Goal: Task Accomplishment & Management: Manage account settings

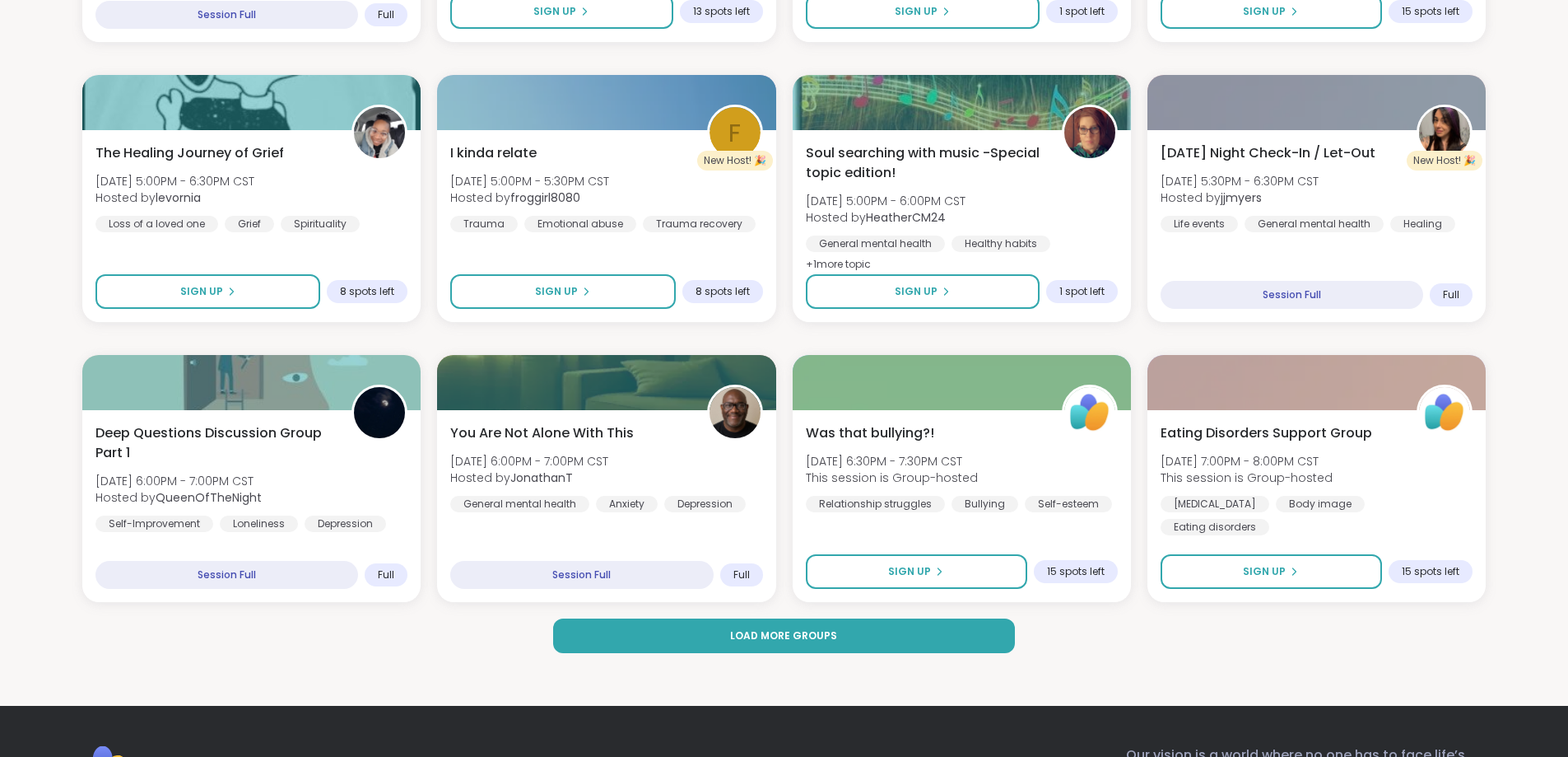
scroll to position [2141, 0]
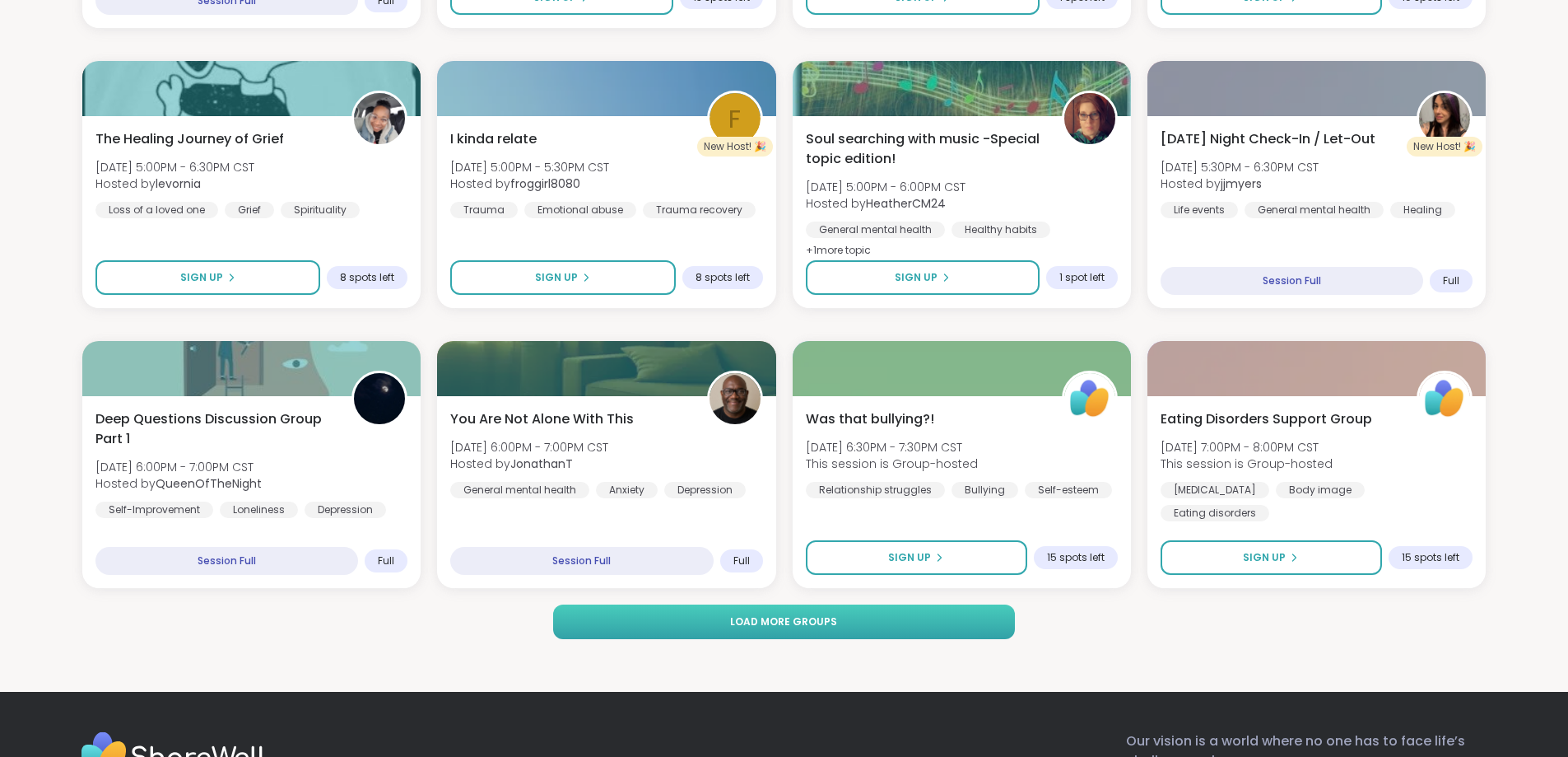
click at [826, 623] on span "Load more groups" at bounding box center [784, 621] width 107 height 14
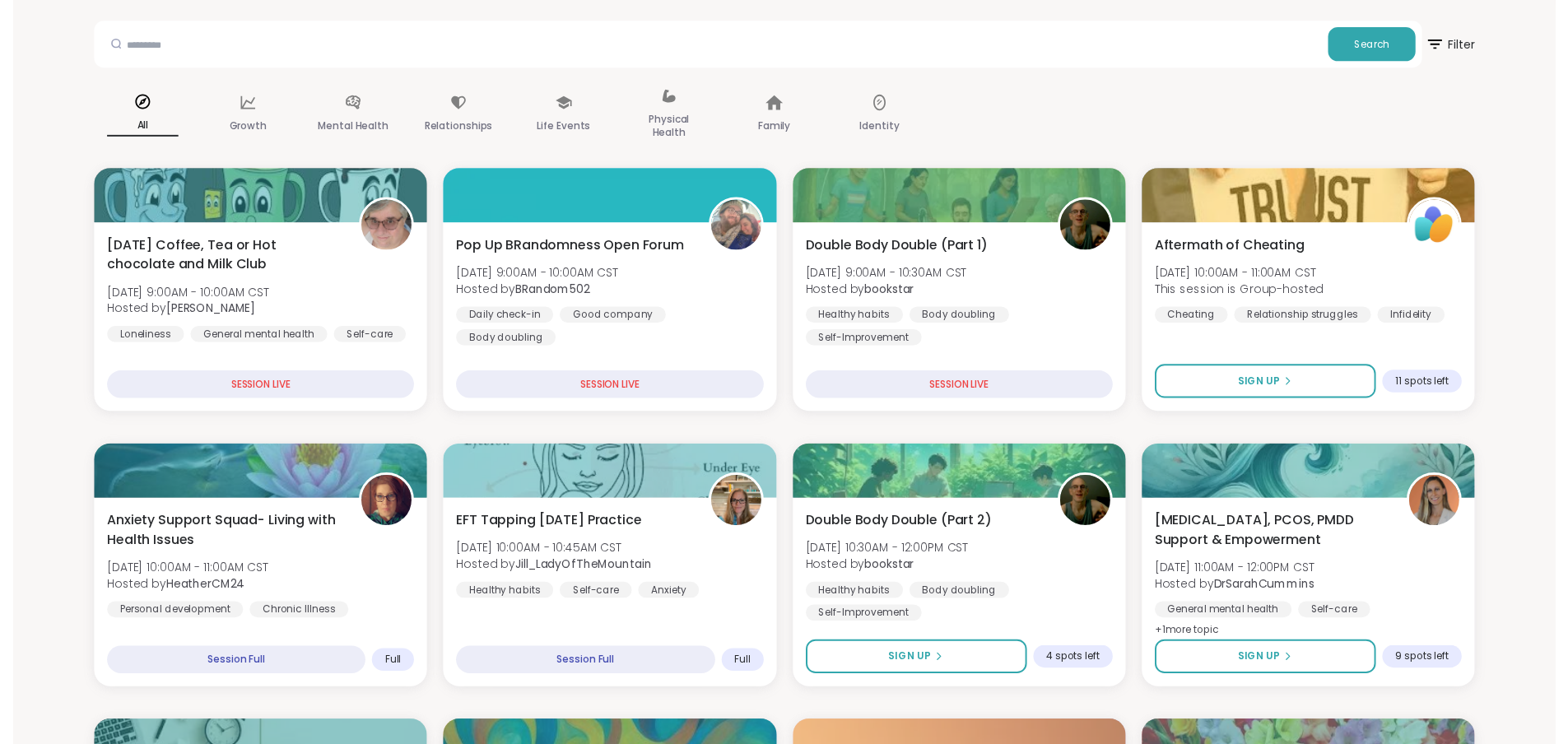
scroll to position [0, 0]
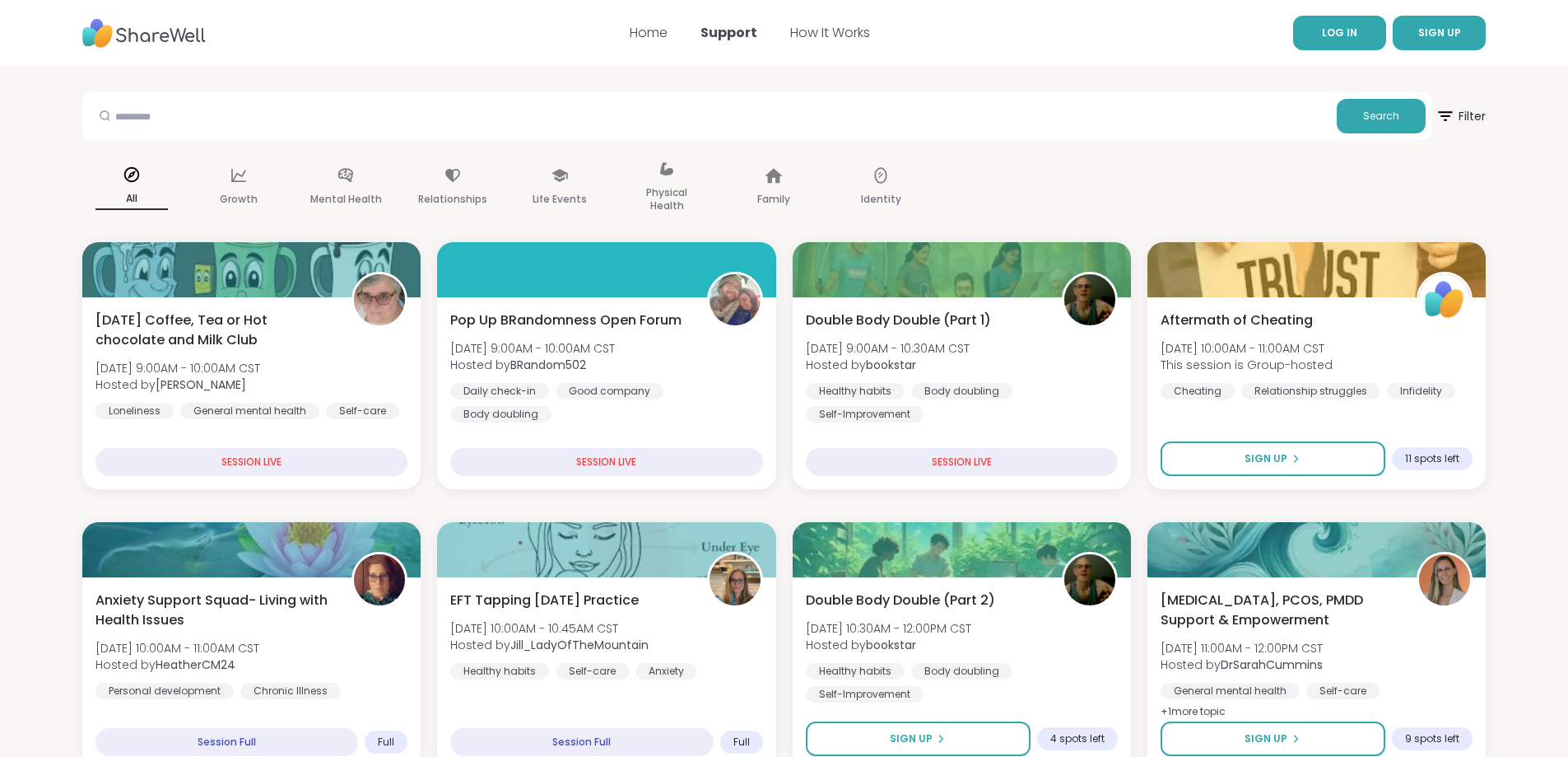
click at [1350, 30] on span "LOG IN" at bounding box center [1340, 32] width 36 height 14
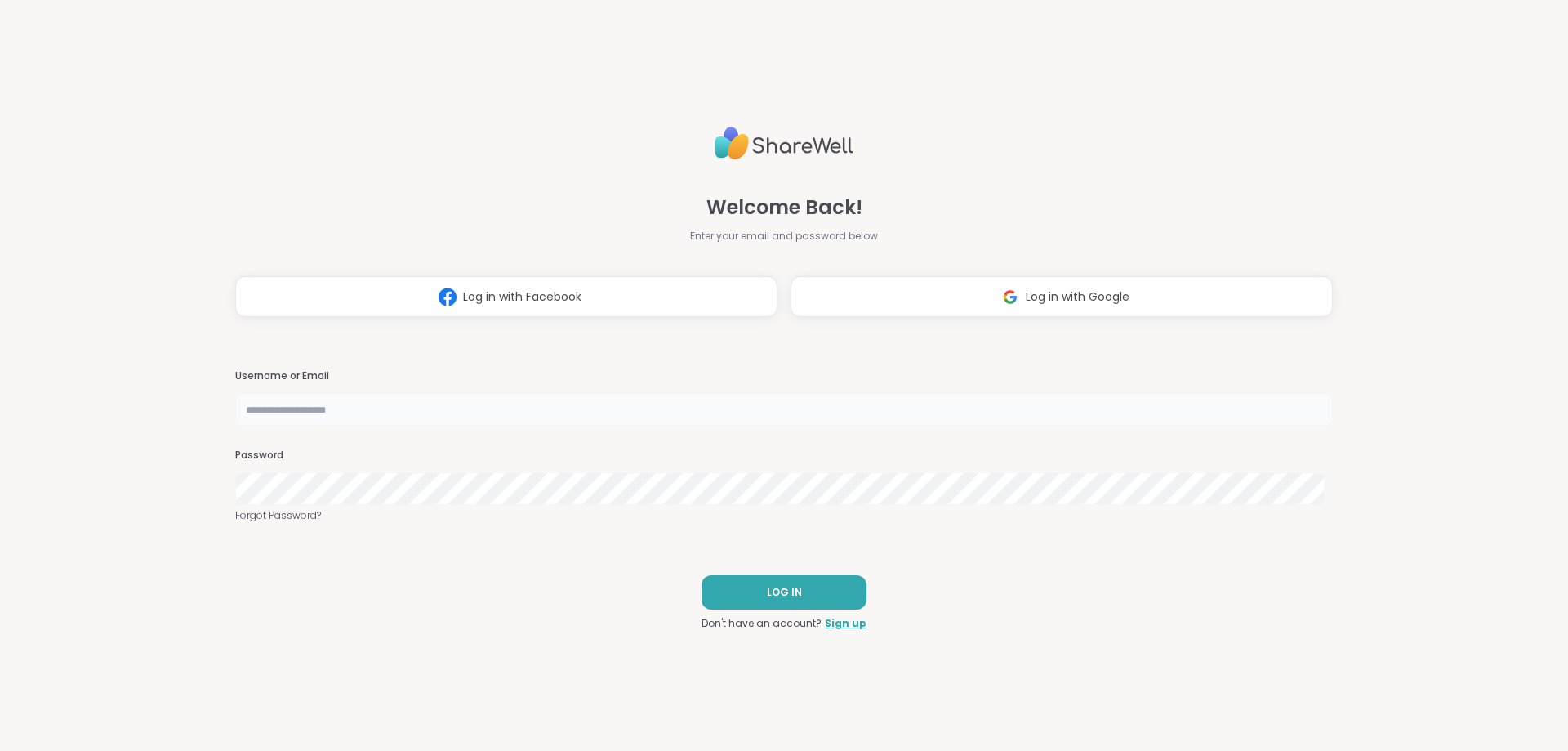
click at [390, 408] on input "text" at bounding box center [784, 409] width 1097 height 33
type input "**********"
click at [791, 590] on span "LOG IN" at bounding box center [784, 592] width 36 height 14
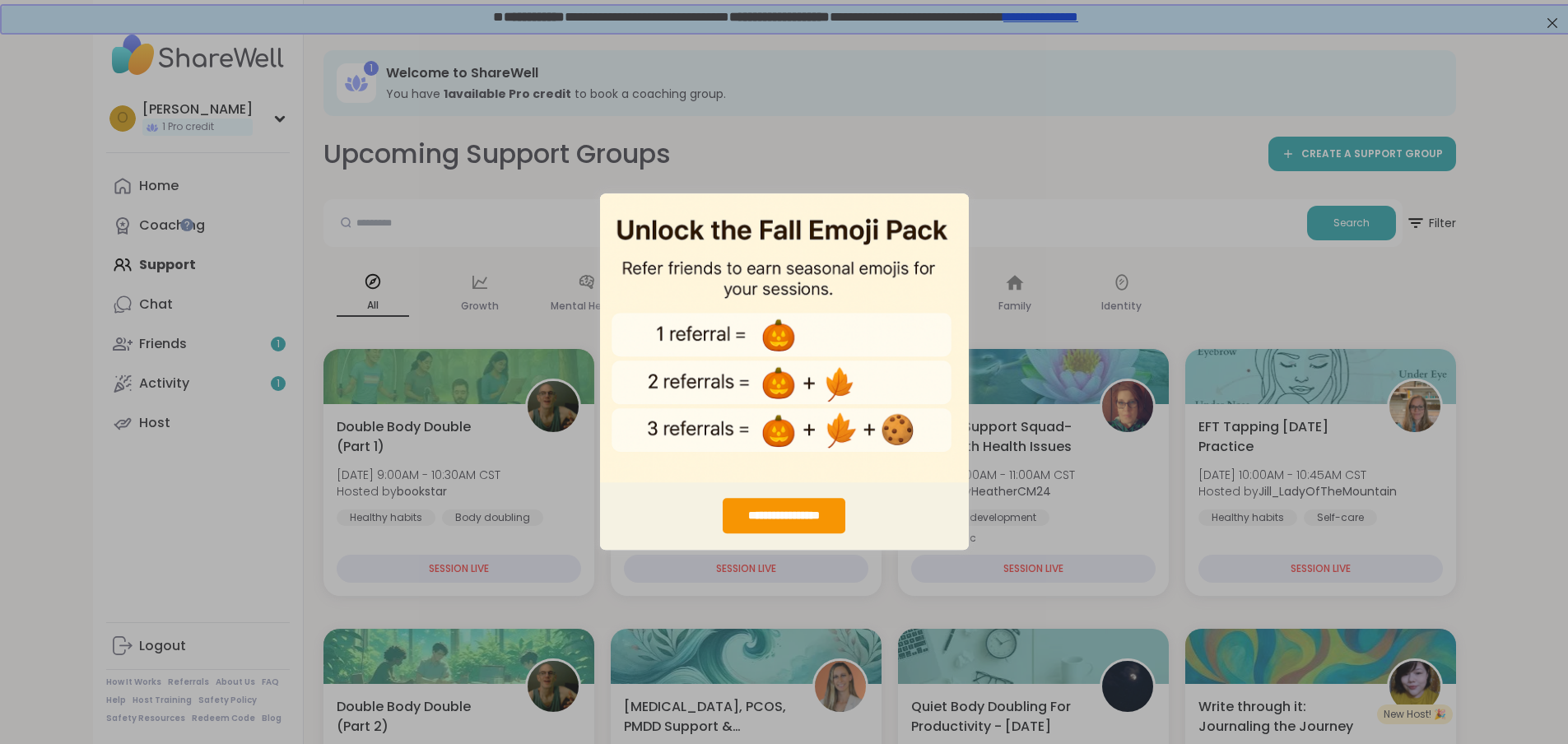
click at [116, 348] on div "**********" at bounding box center [784, 372] width 1568 height 744
click at [83, 345] on div "**********" at bounding box center [784, 372] width 1568 height 744
click at [804, 514] on div "**********" at bounding box center [784, 516] width 123 height 36
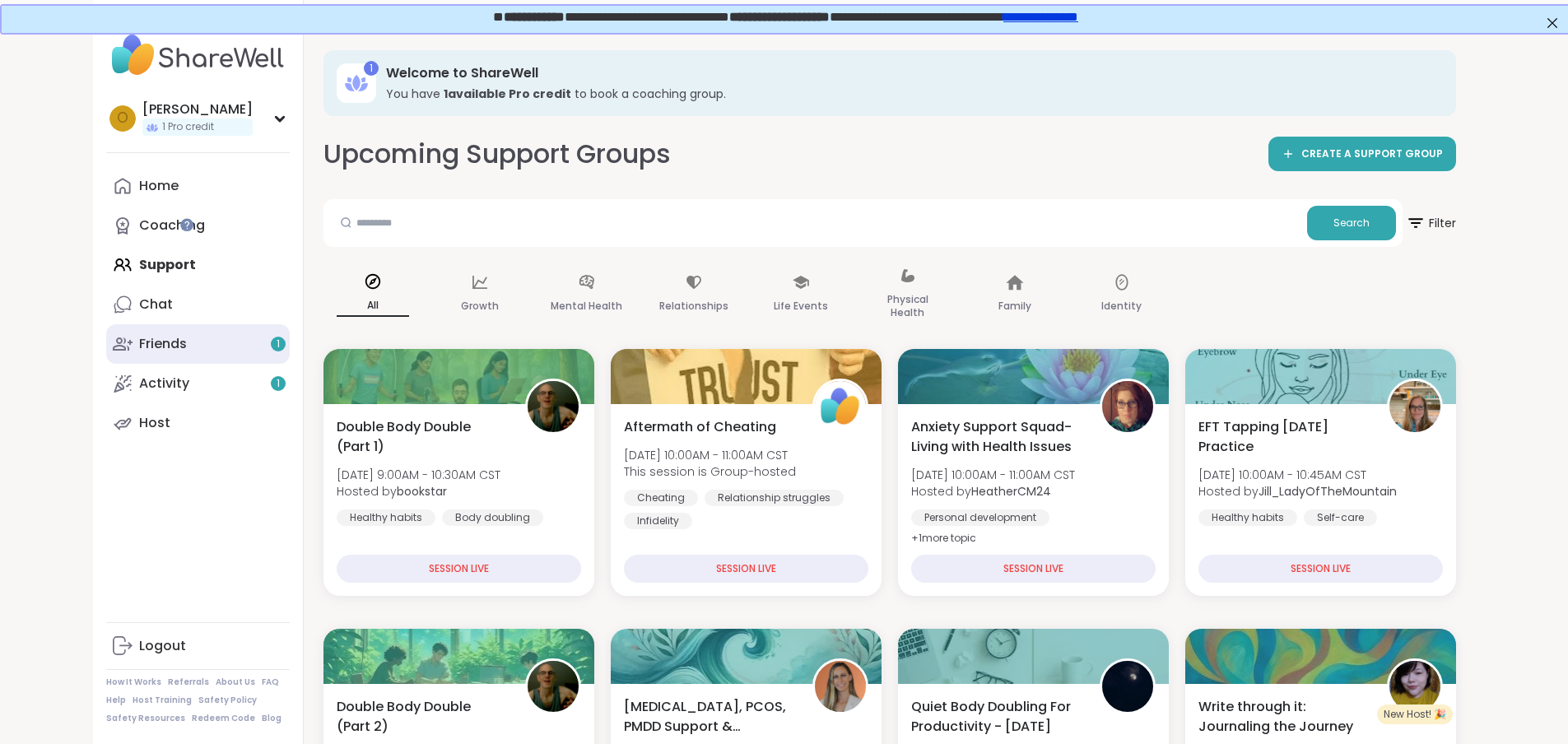
click at [139, 351] on div "Friends 1" at bounding box center [163, 343] width 48 height 18
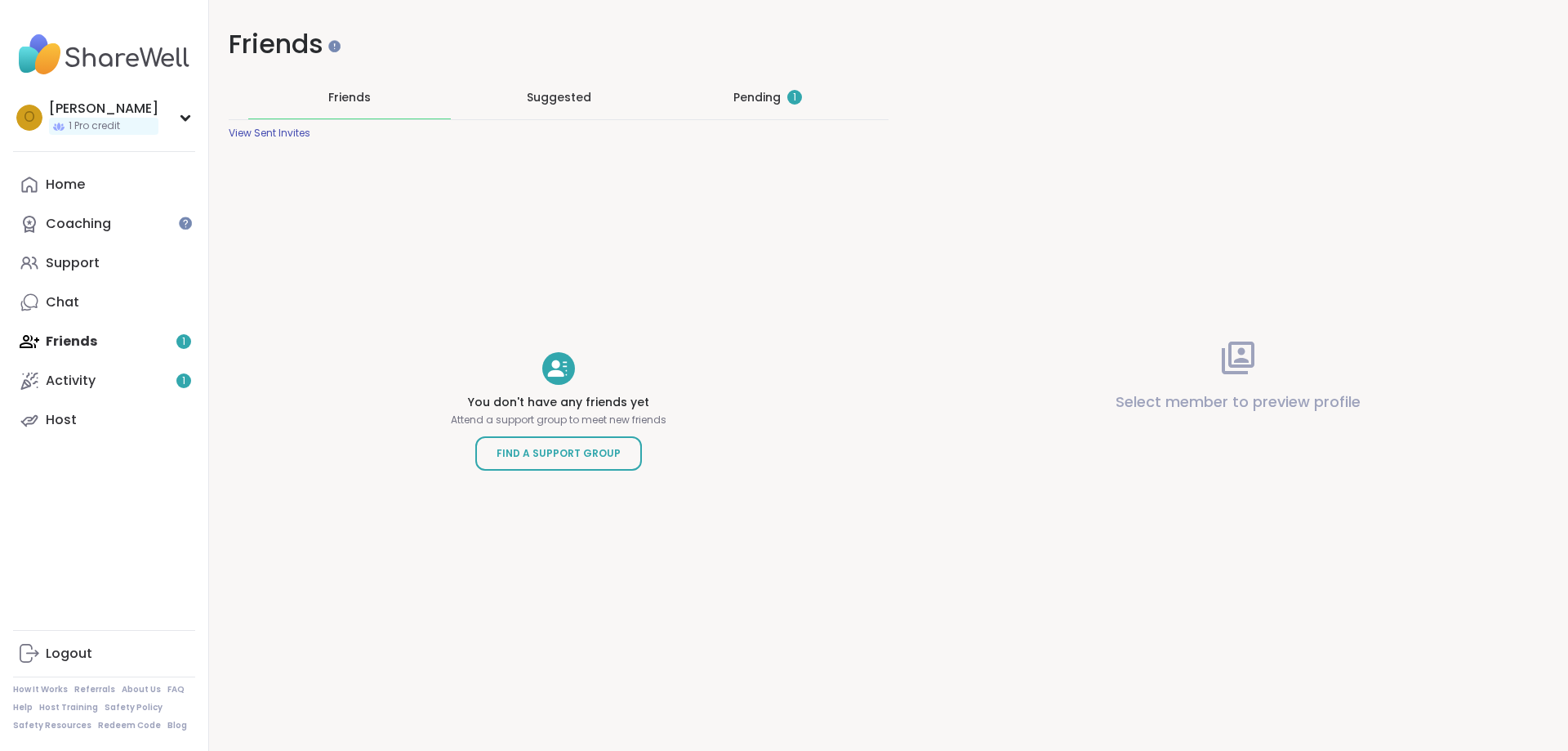
click at [182, 342] on div "Home Coaching Support Chat Friends 1 Activity 1 Host" at bounding box center [103, 302] width 182 height 275
click at [181, 385] on div "1" at bounding box center [183, 381] width 14 height 14
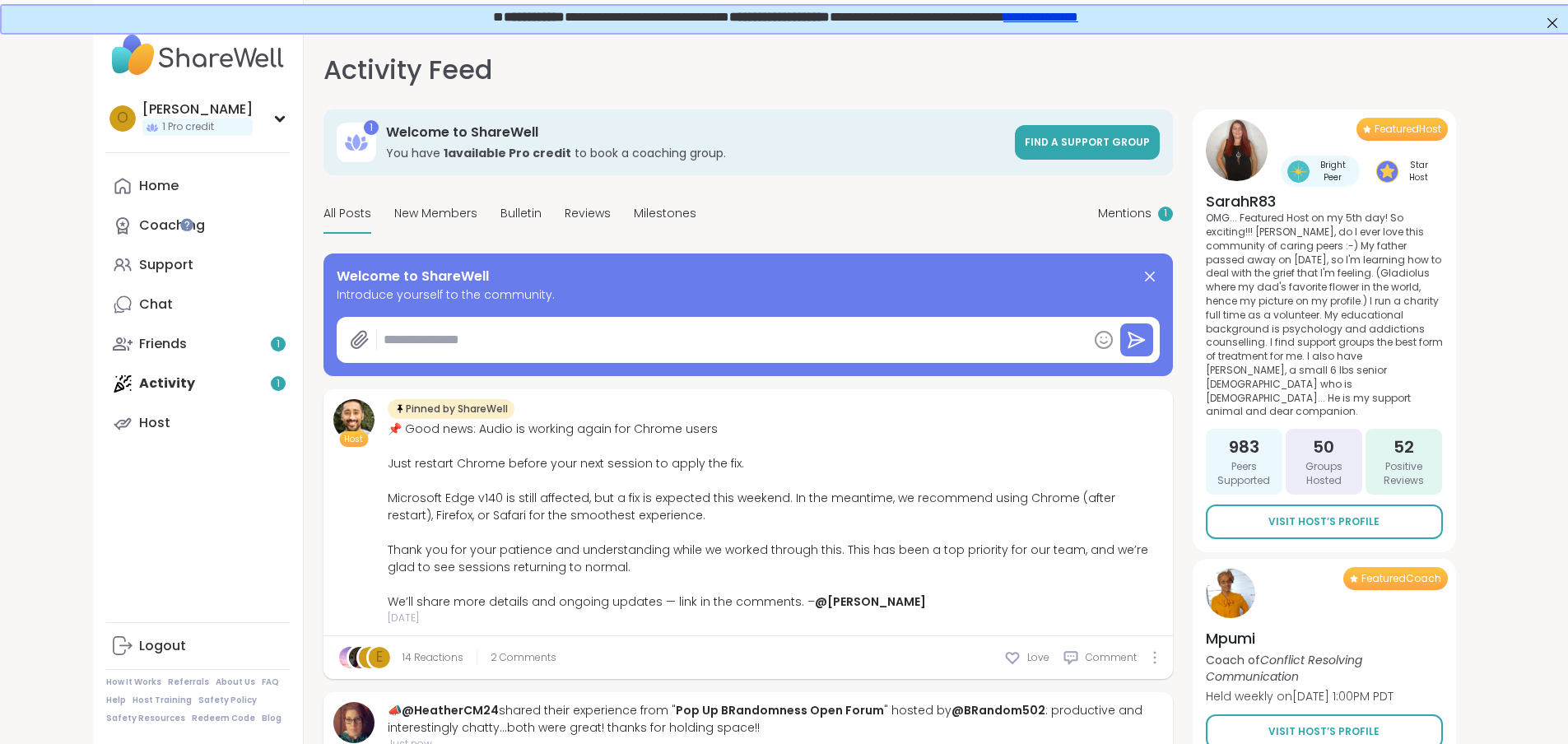
type textarea "*"
click at [352, 137] on icon at bounding box center [355, 141] width 8 height 15
click at [140, 115] on div "O Othelia 1 Pro credit" at bounding box center [198, 118] width 183 height 42
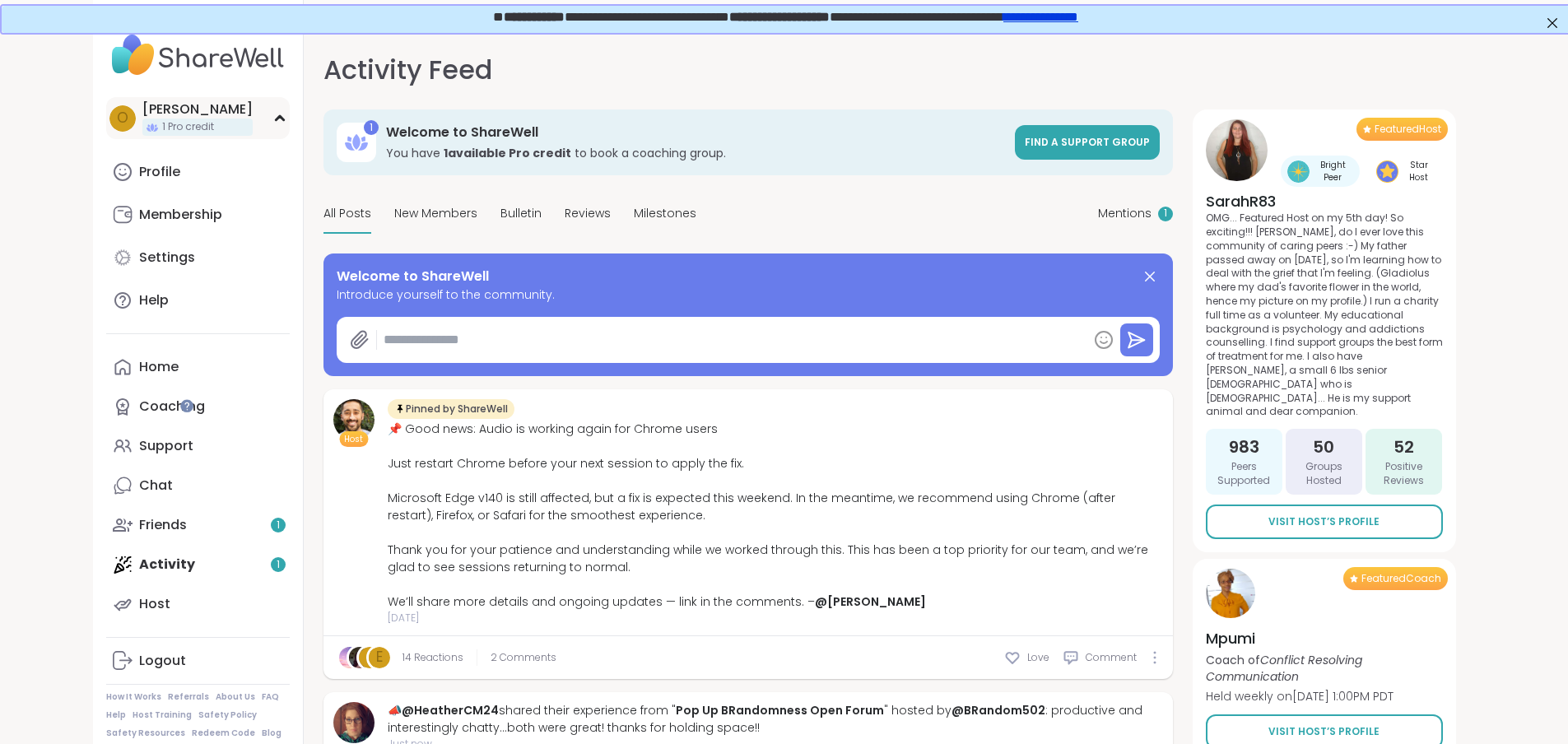
click at [274, 117] on icon at bounding box center [280, 118] width 13 height 9
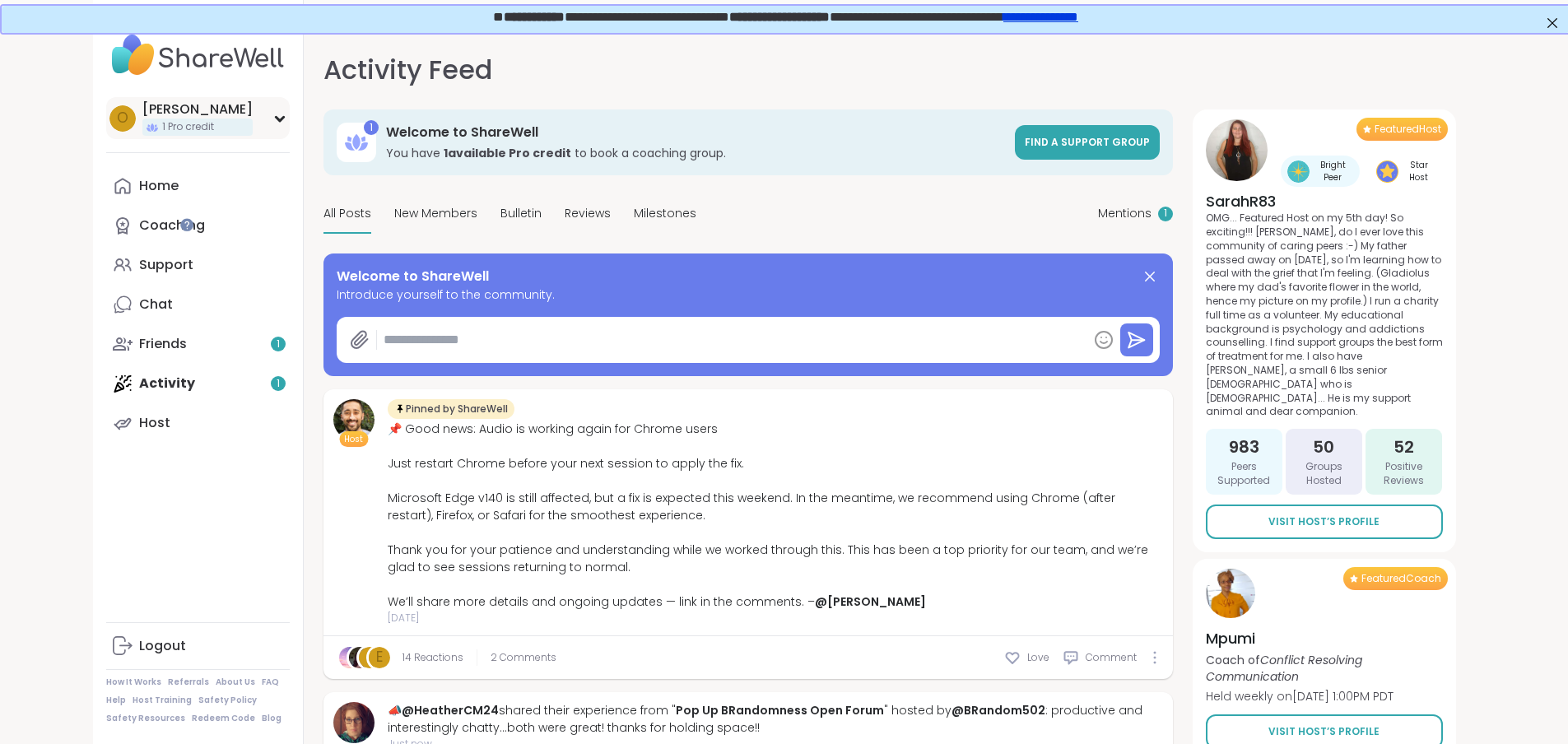
click at [117, 118] on span "O" at bounding box center [123, 118] width 12 height 21
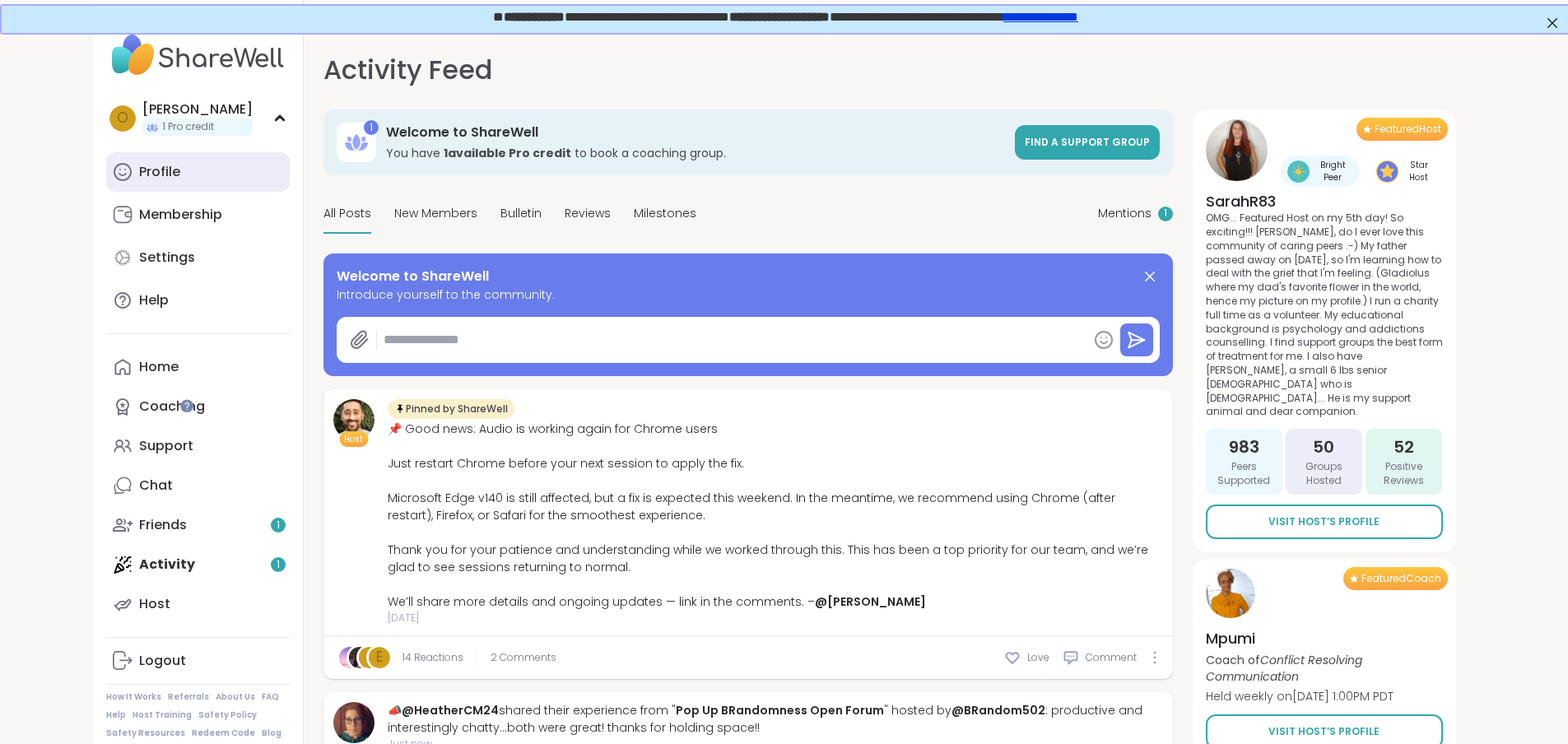
click at [107, 158] on link "Profile" at bounding box center [198, 172] width 183 height 39
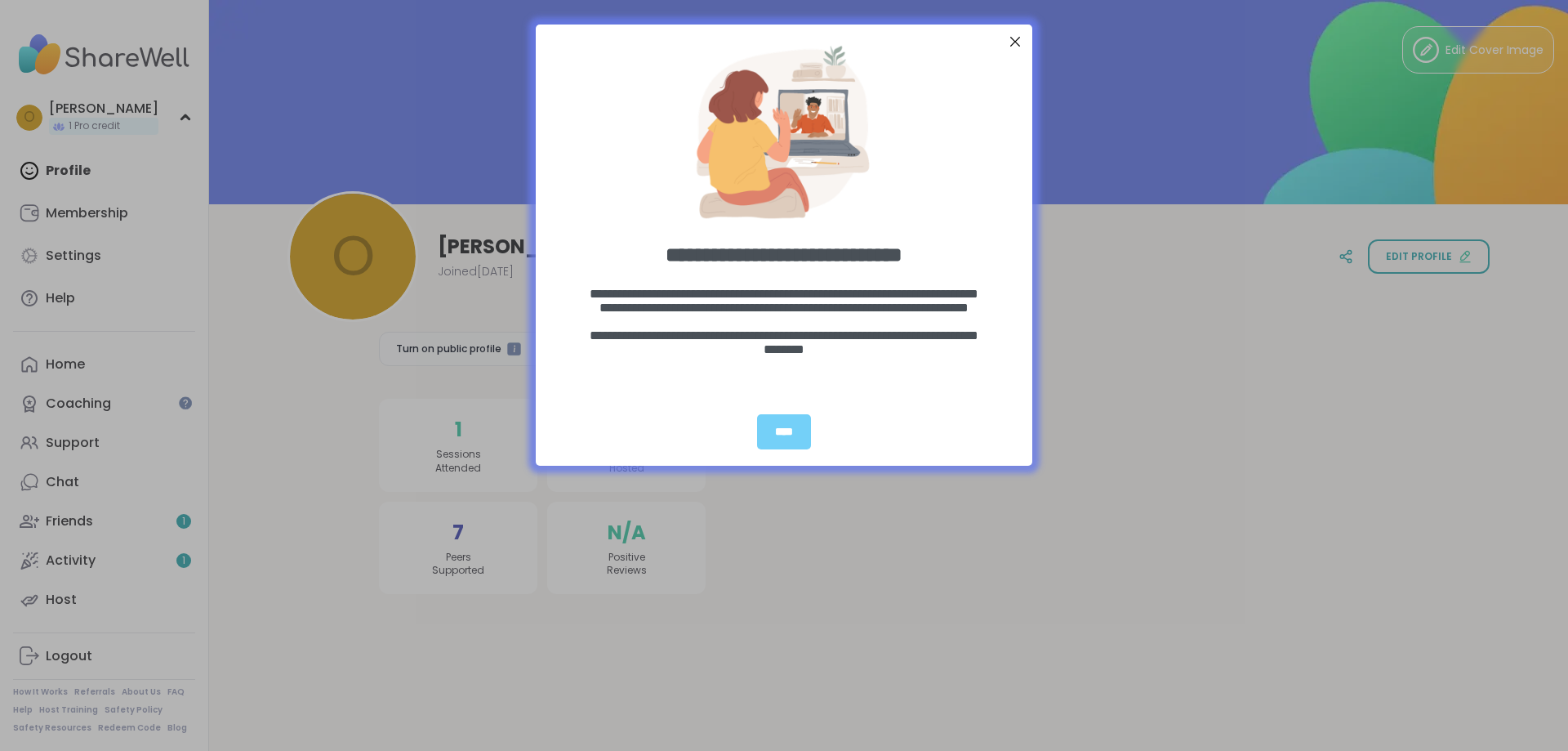
click at [1013, 37] on div at bounding box center [1014, 41] width 21 height 21
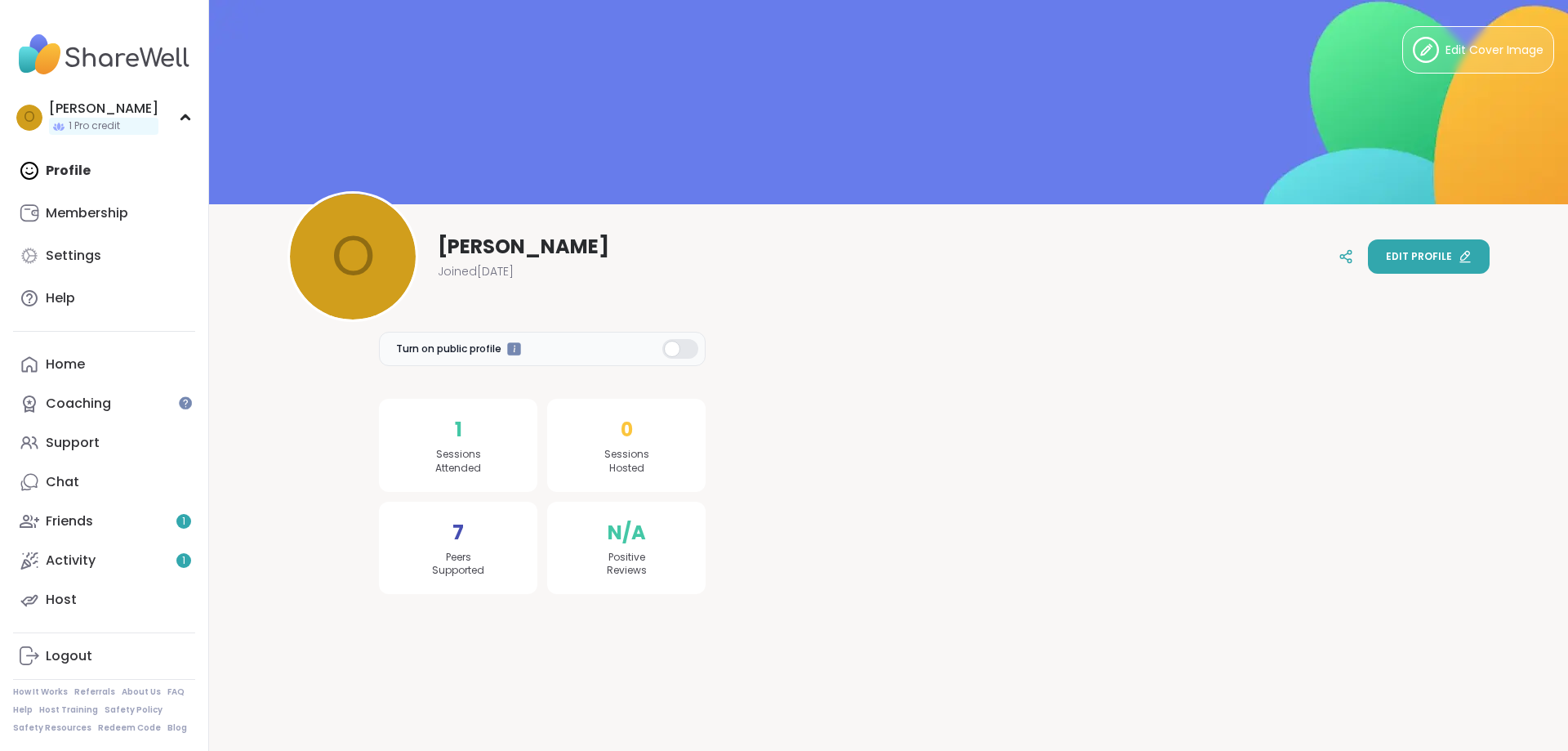
click at [1425, 250] on span "Edit profile" at bounding box center [1418, 256] width 66 height 14
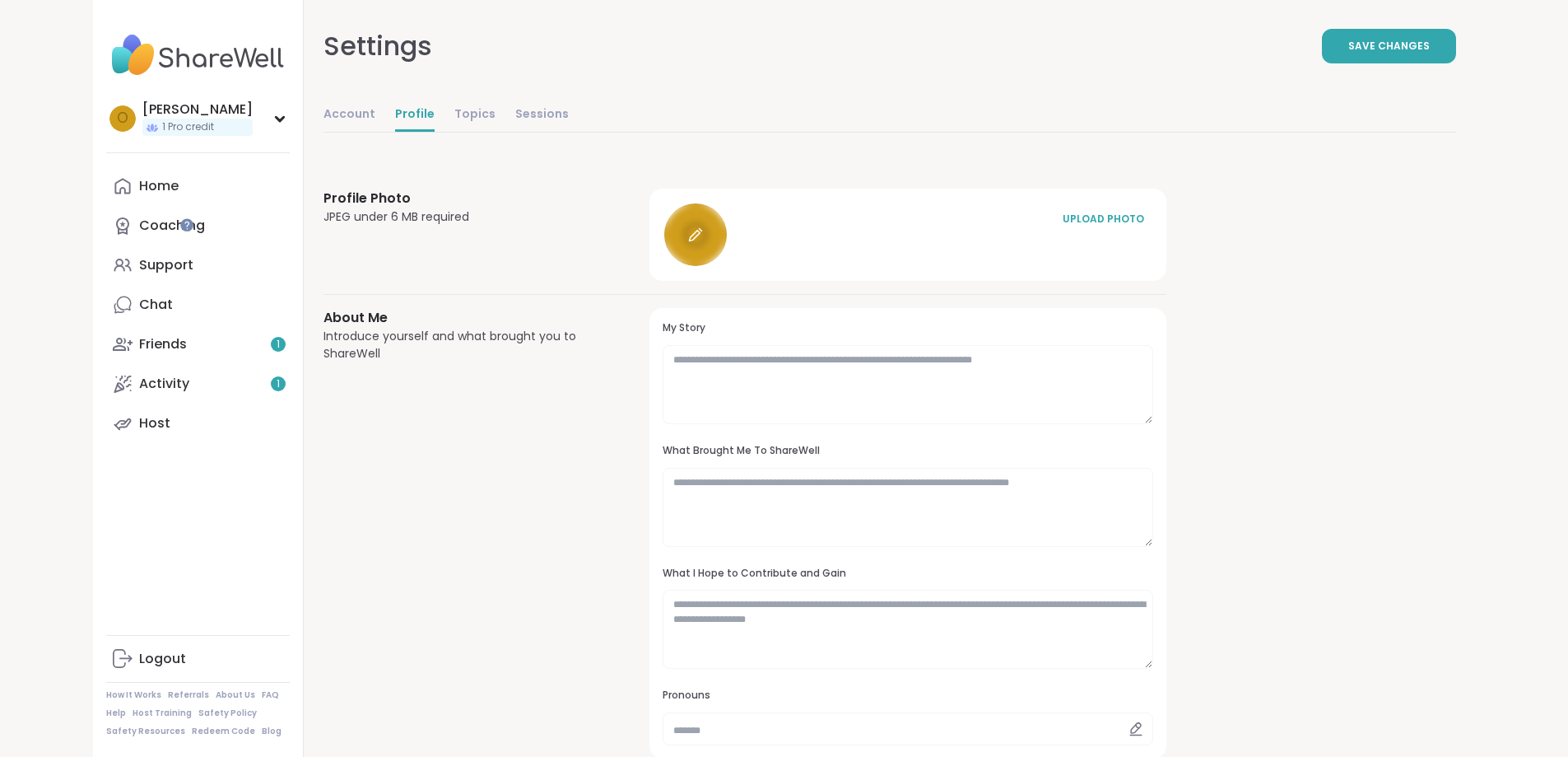
click at [665, 227] on div at bounding box center [695, 234] width 62 height 62
click at [324, 111] on link "Account" at bounding box center [349, 115] width 52 height 33
select select "**"
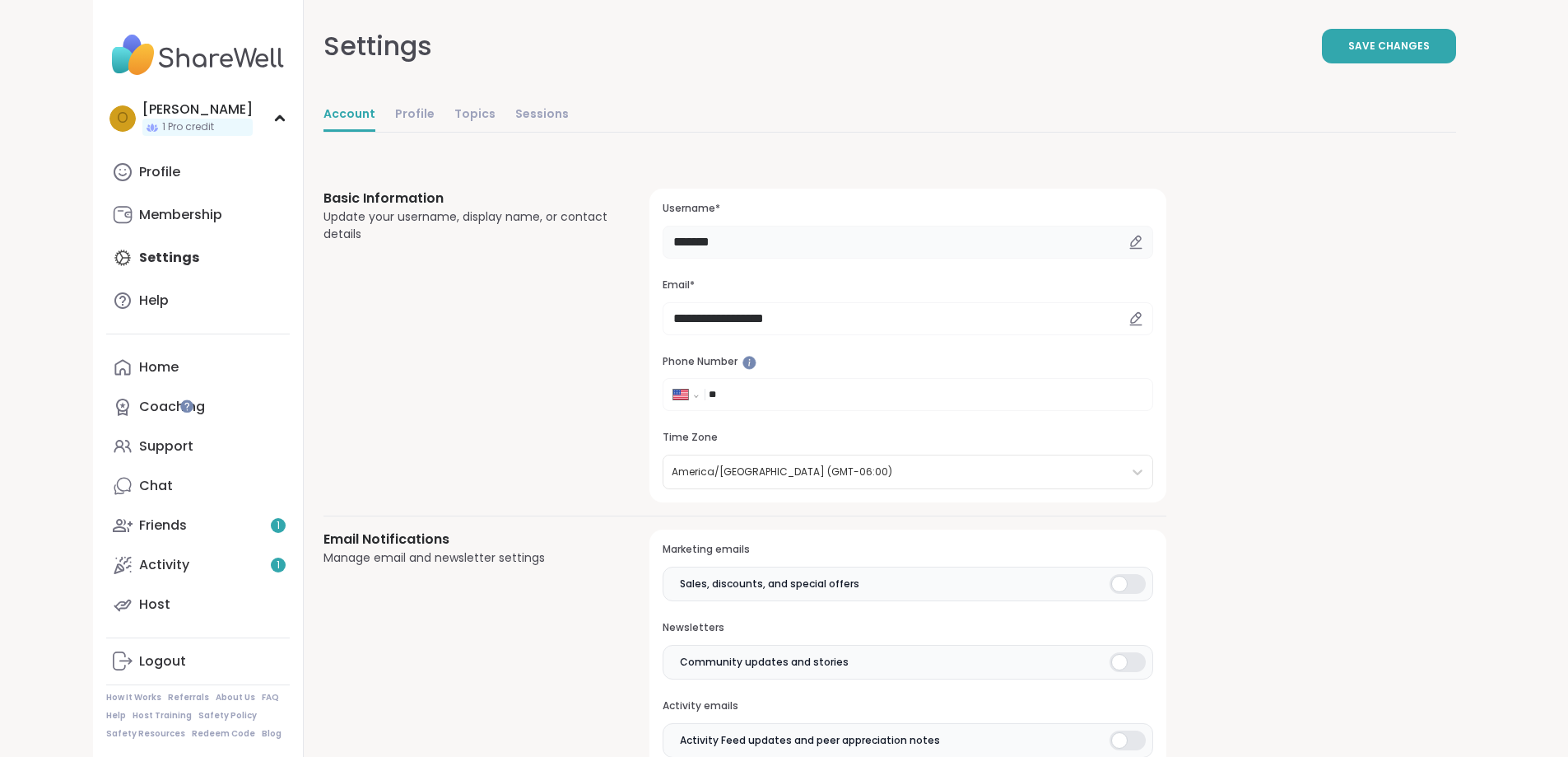
click at [663, 241] on input "*******" at bounding box center [908, 242] width 490 height 33
type input "*"
click at [669, 251] on input "*****" at bounding box center [908, 242] width 490 height 33
click at [747, 361] on div at bounding box center [748, 361] width 14 height 14
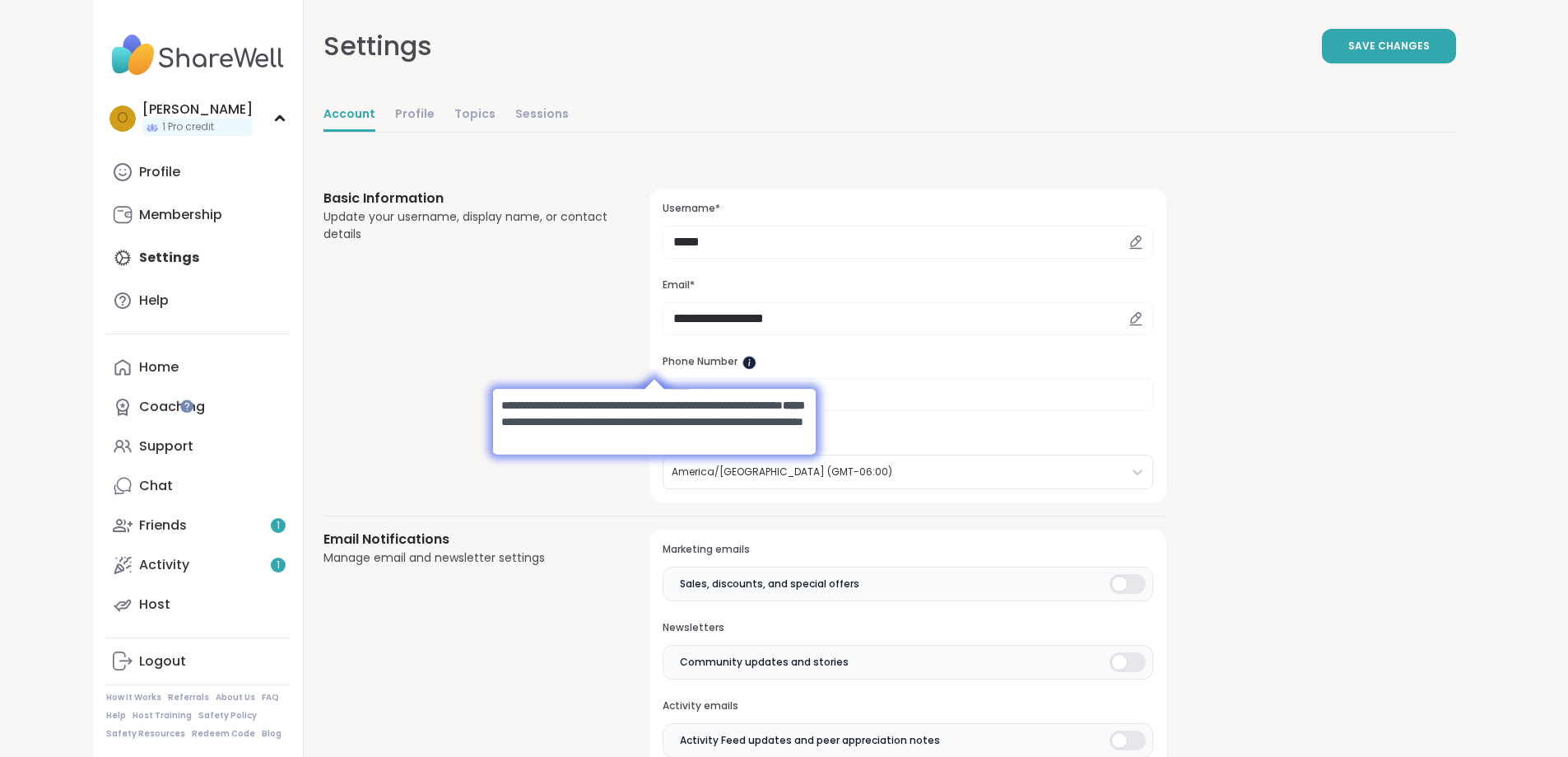
click at [749, 361] on div at bounding box center [748, 361] width 14 height 14
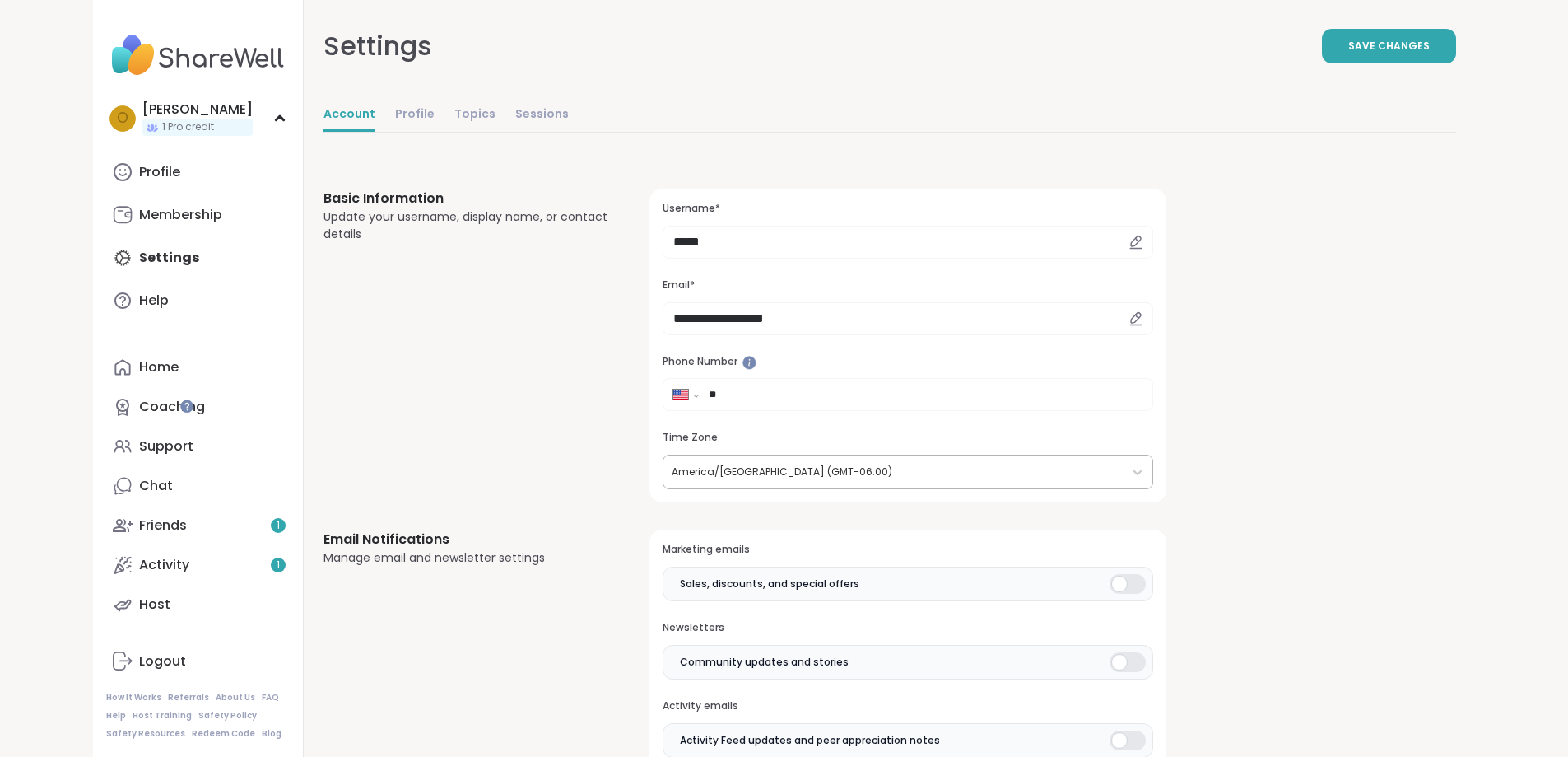
click at [733, 472] on div at bounding box center [892, 471] width 442 height 18
click at [733, 471] on div at bounding box center [892, 471] width 442 height 18
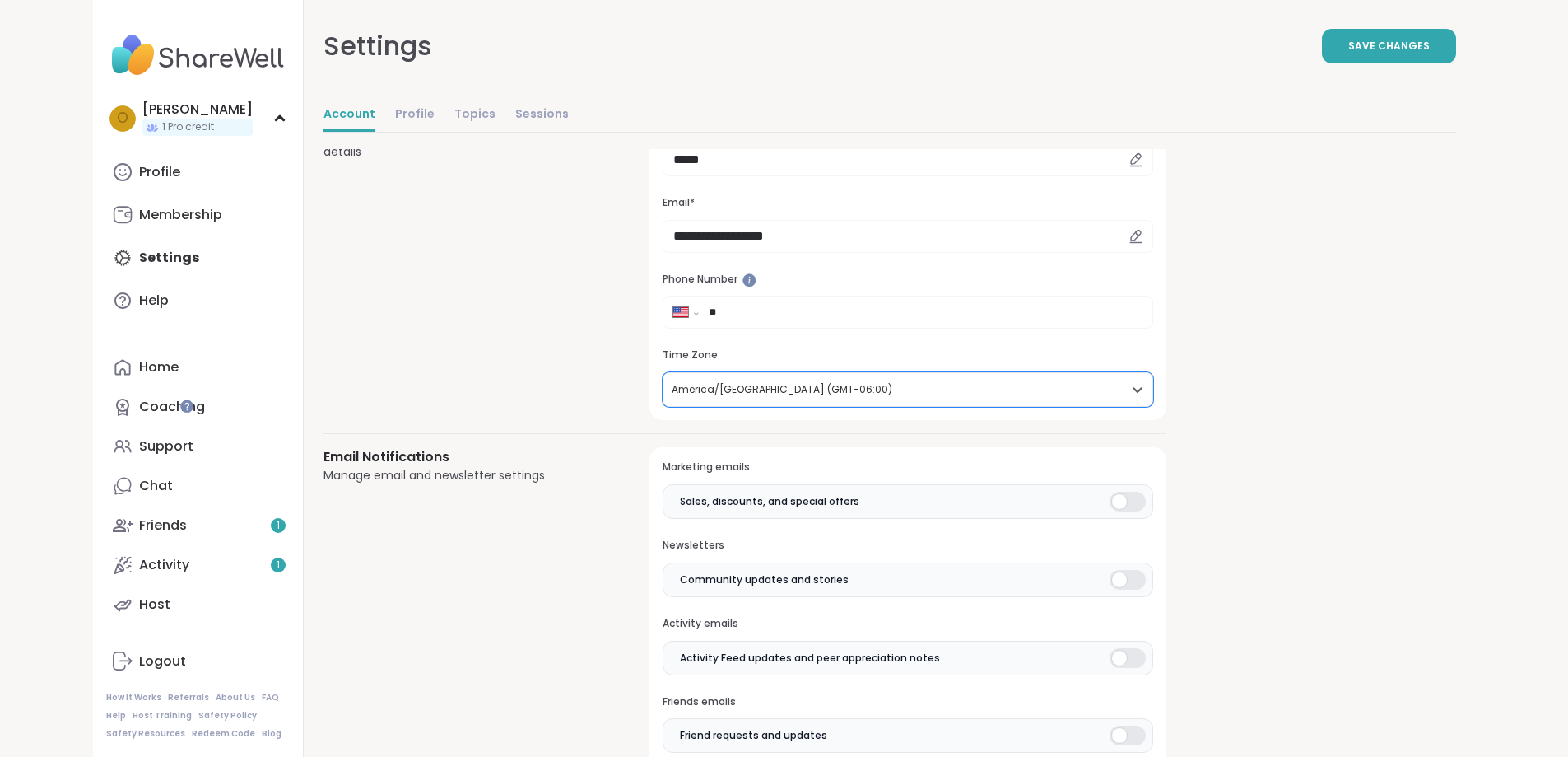
click at [1110, 503] on div at bounding box center [1127, 501] width 37 height 20
click at [1110, 580] on div at bounding box center [1127, 580] width 37 height 20
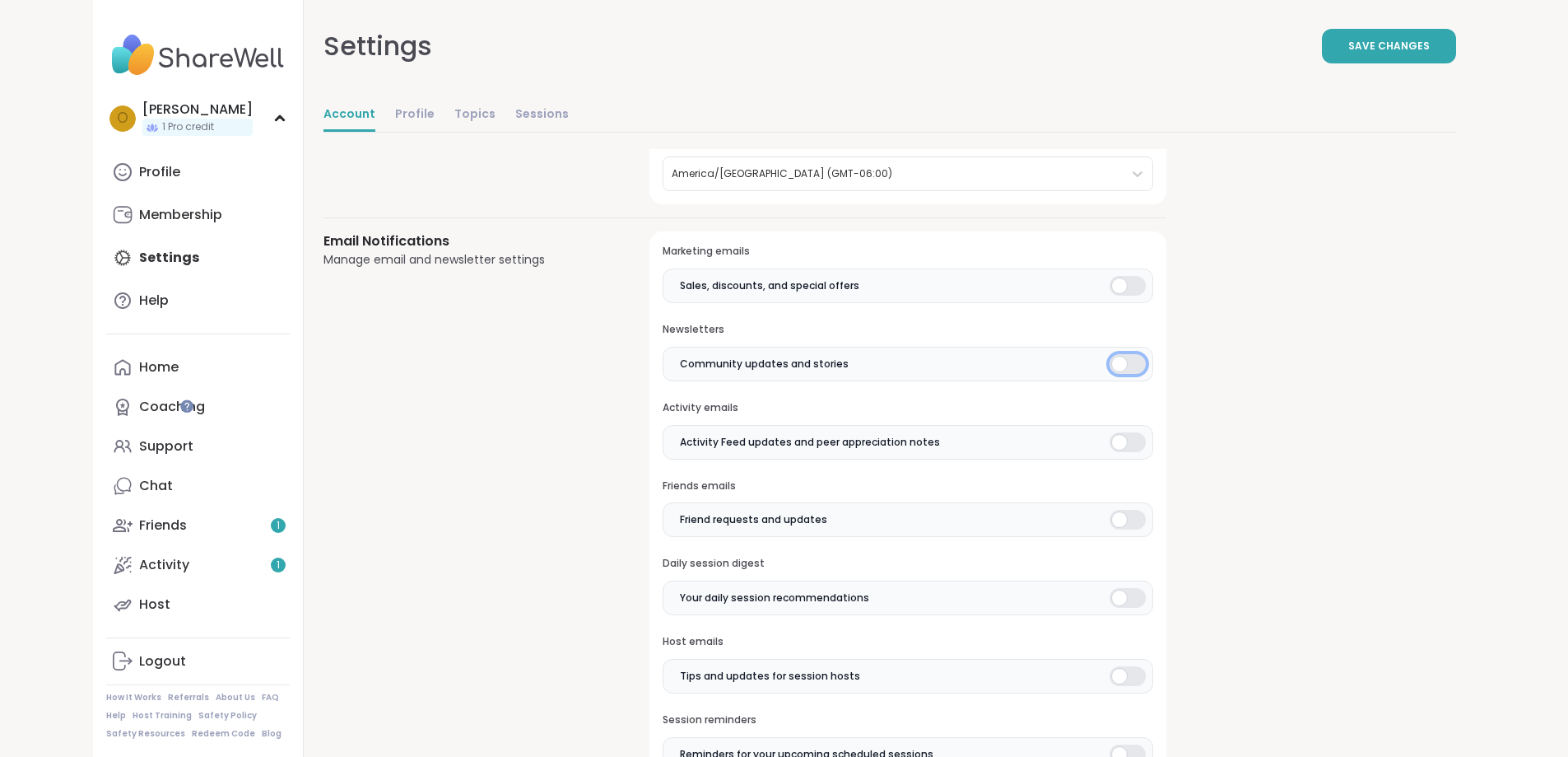
scroll to position [329, 0]
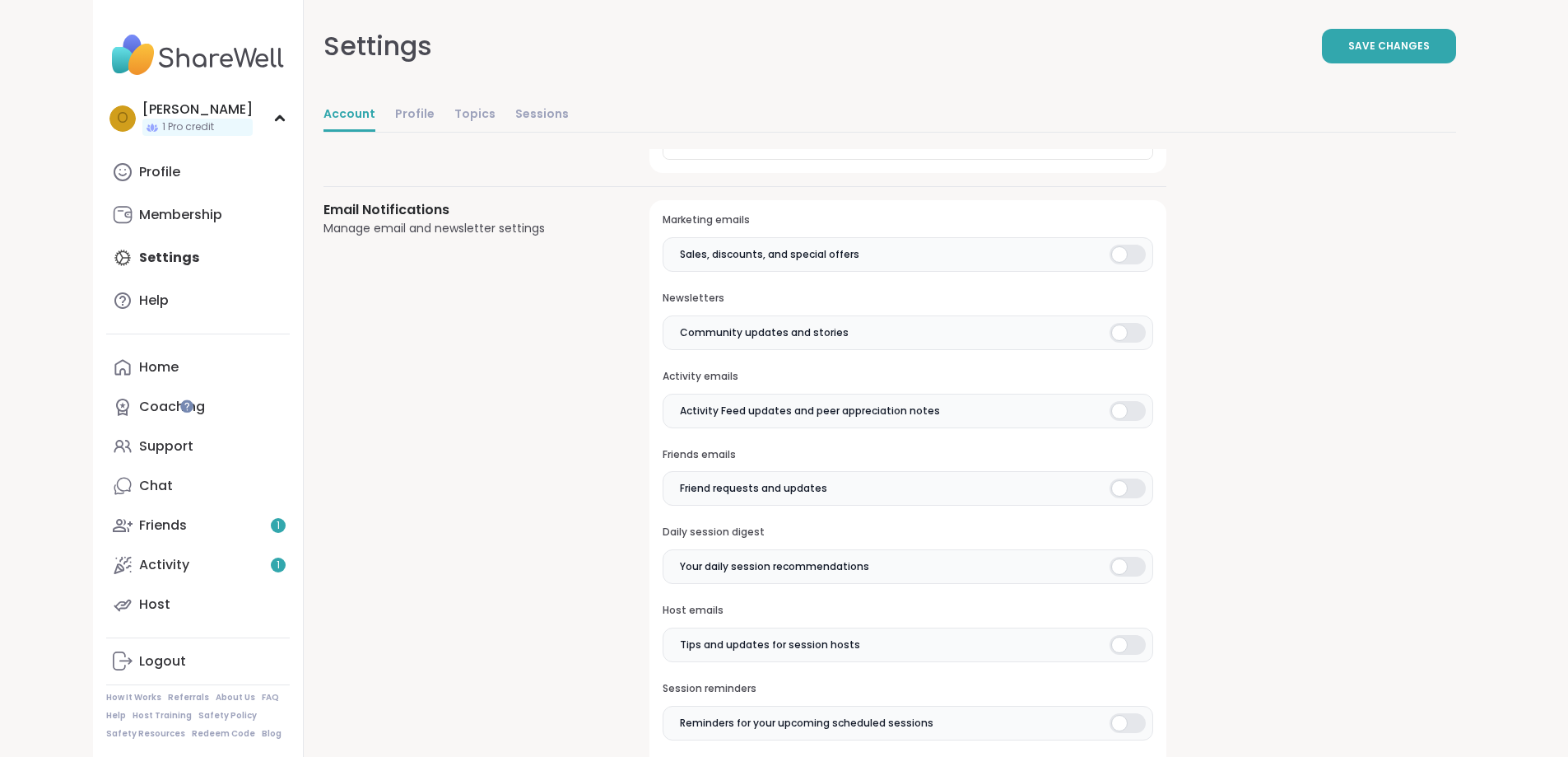
click at [1110, 419] on div at bounding box center [1127, 410] width 37 height 20
click at [1110, 570] on div at bounding box center [1127, 566] width 37 height 20
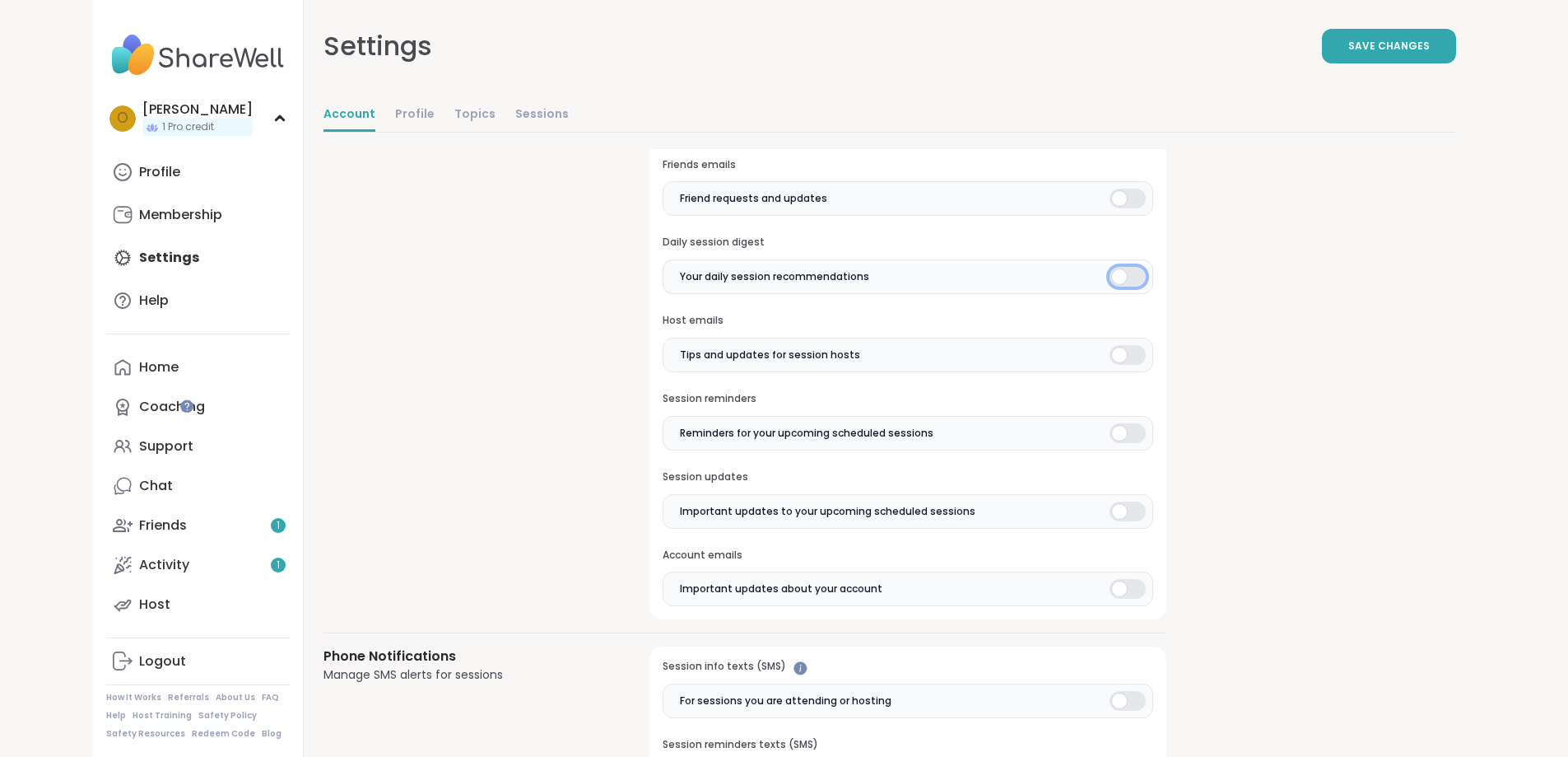
scroll to position [741, 0]
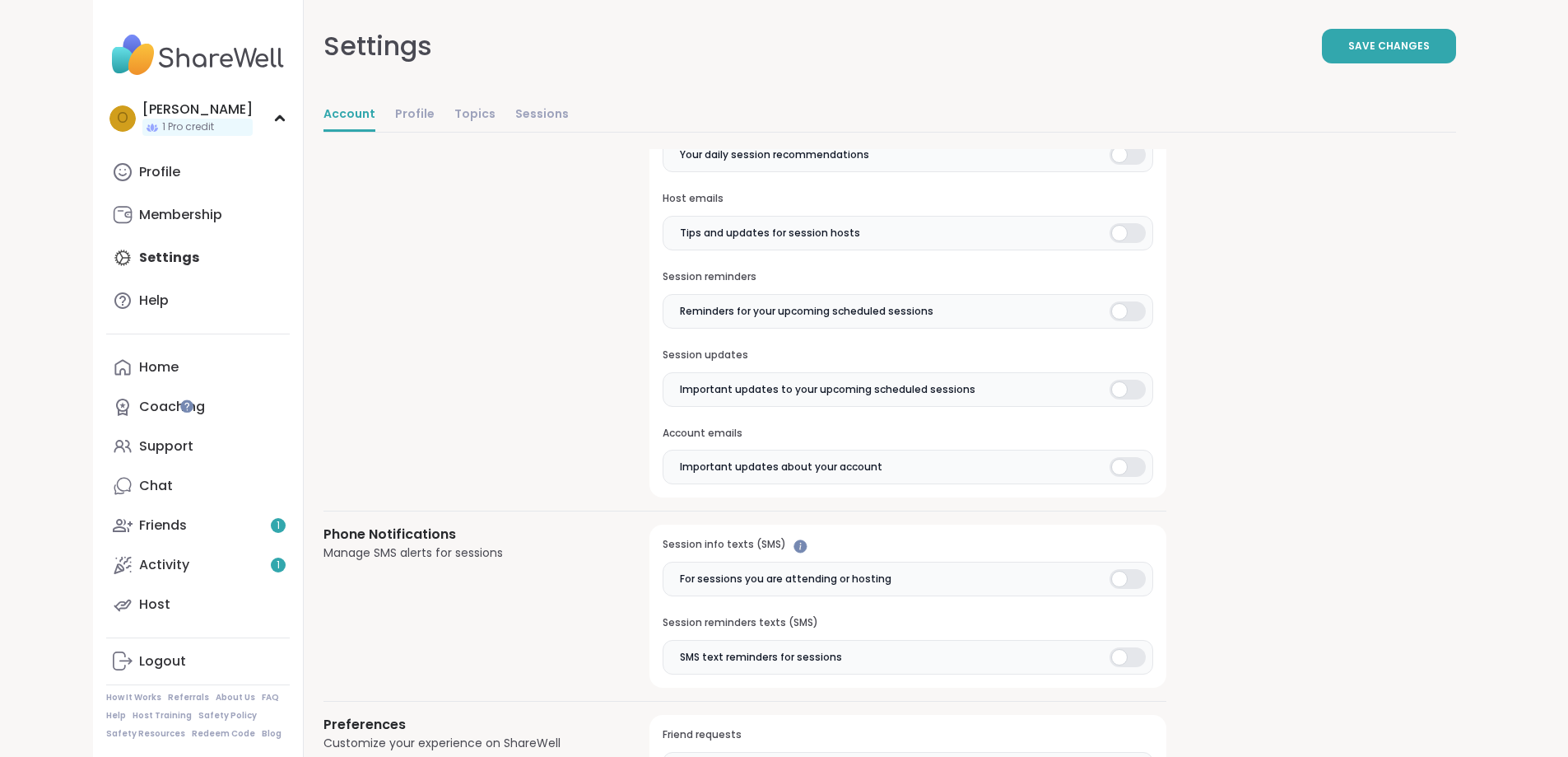
click at [1110, 580] on div at bounding box center [1127, 579] width 37 height 20
click at [1110, 653] on div at bounding box center [1127, 656] width 37 height 20
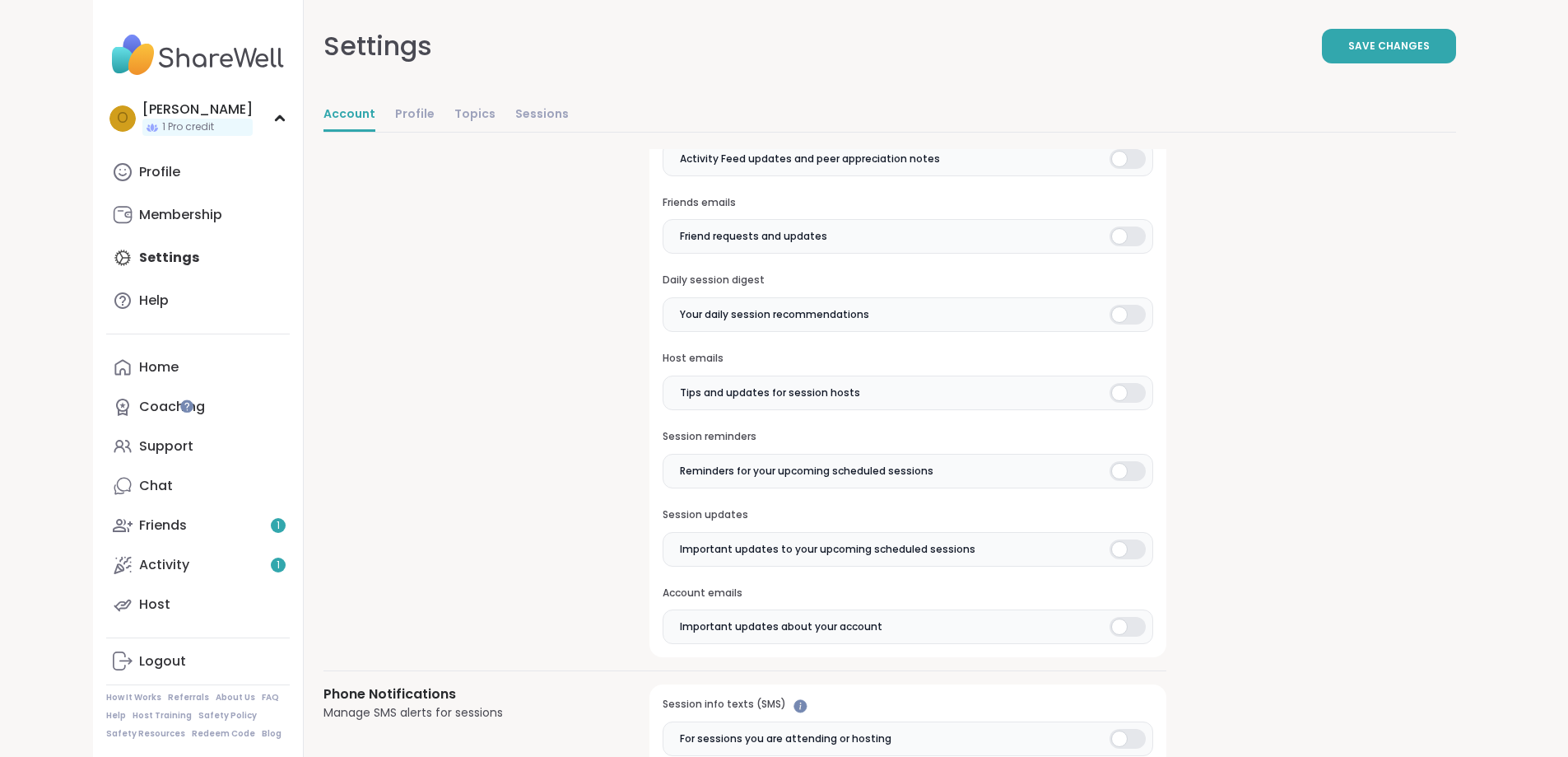
scroll to position [267, 0]
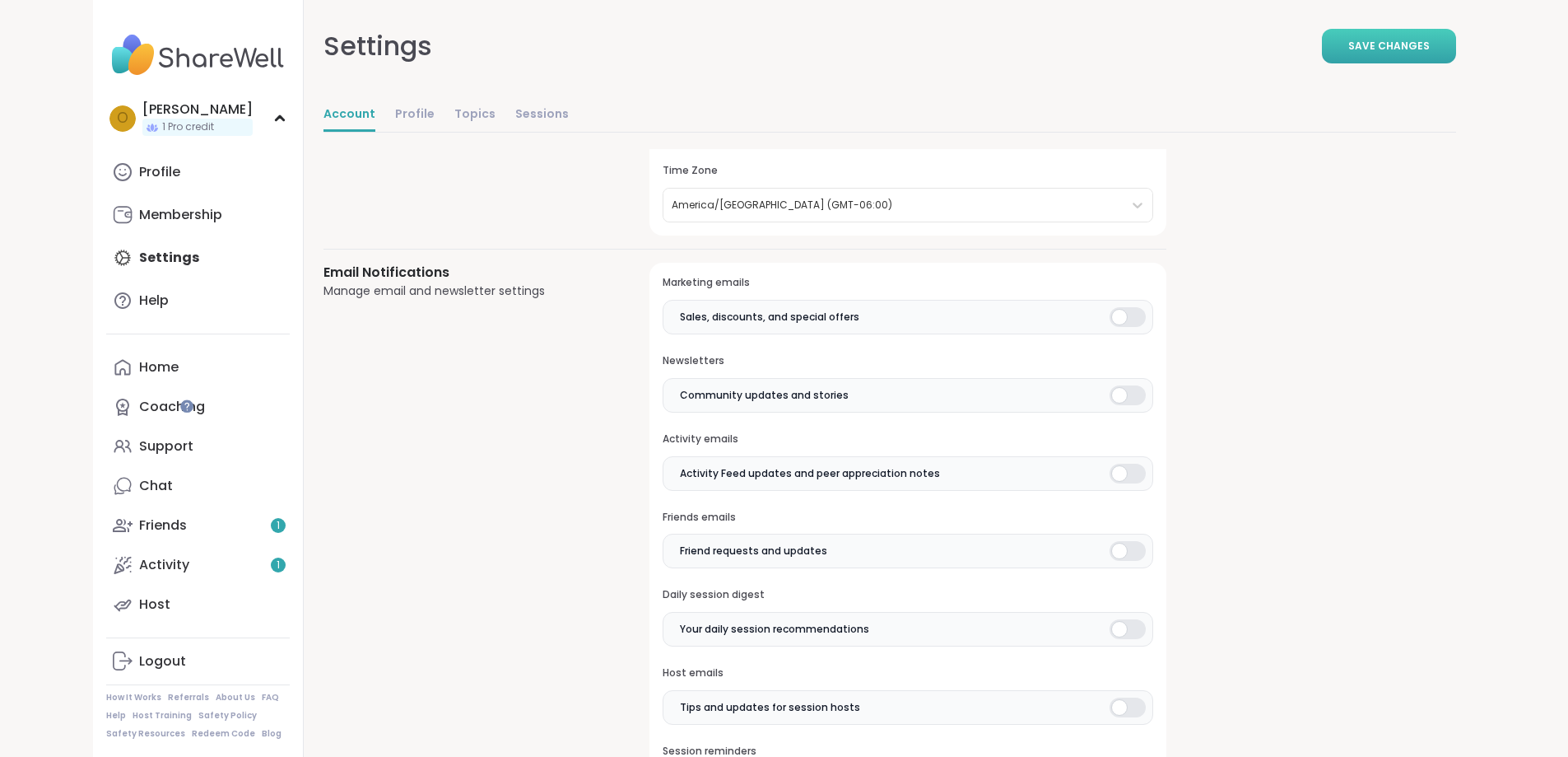
click at [1445, 49] on button "Save Changes" at bounding box center [1389, 46] width 134 height 35
click at [142, 106] on div "[PERSON_NAME]" at bounding box center [197, 109] width 110 height 18
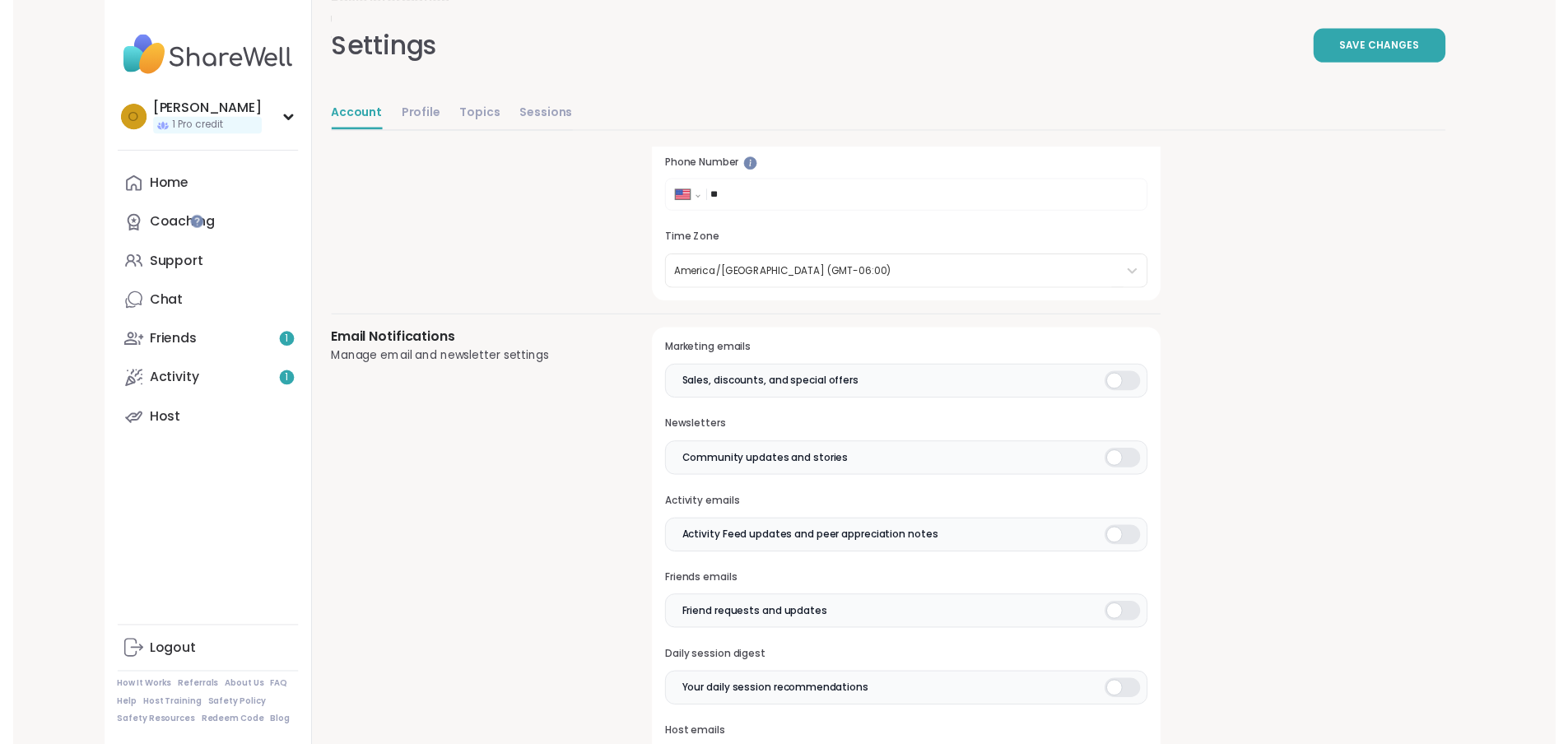
scroll to position [0, 0]
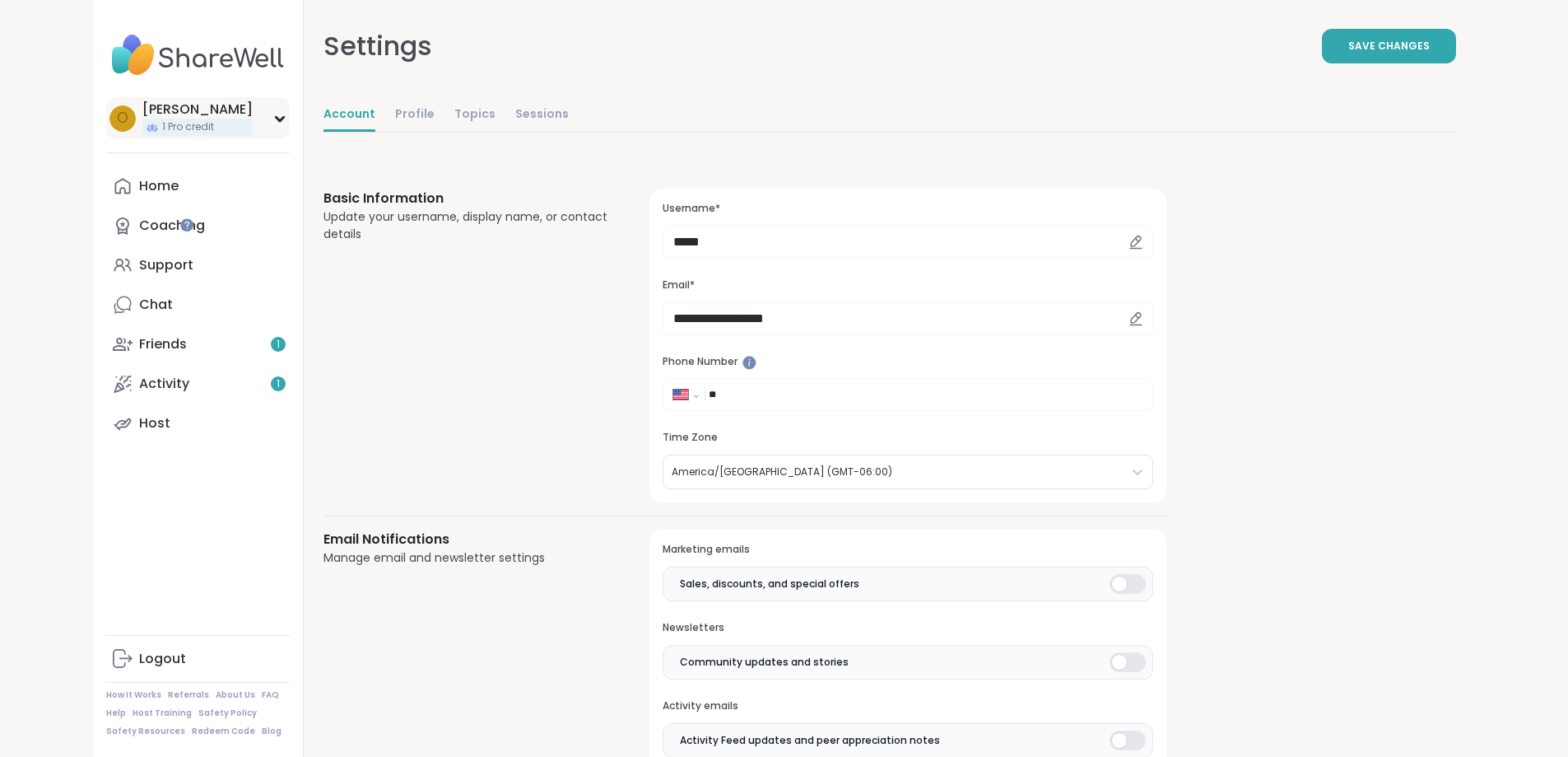
click at [142, 107] on div "[PERSON_NAME]" at bounding box center [197, 109] width 110 height 18
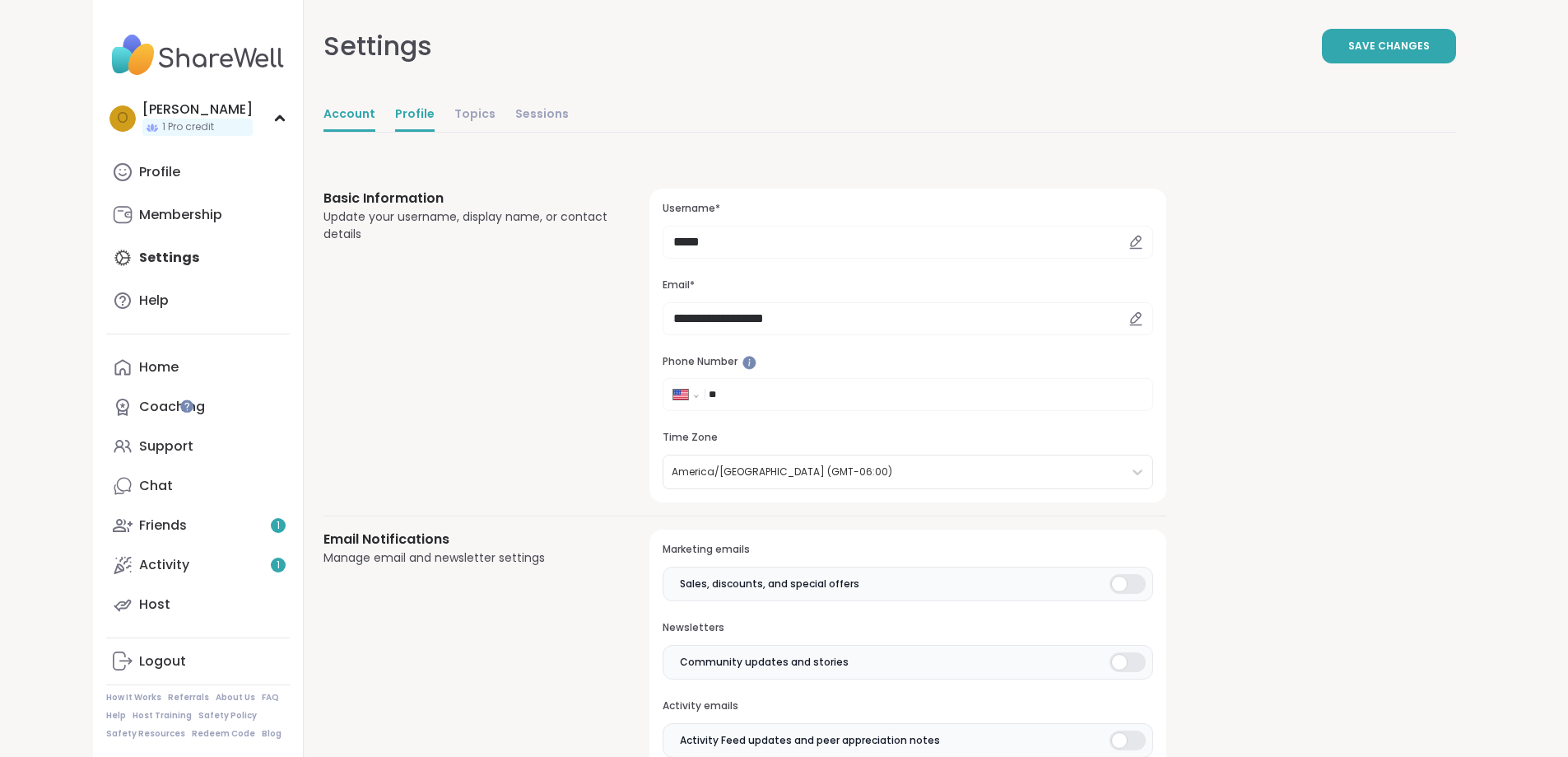
click at [395, 107] on link "Profile" at bounding box center [415, 115] width 39 height 33
click at [1430, 39] on span "Save Changes" at bounding box center [1389, 45] width 82 height 14
click at [663, 246] on input "*****" at bounding box center [908, 242] width 490 height 33
click at [1131, 245] on icon at bounding box center [1136, 240] width 10 height 10
drag, startPoint x: 631, startPoint y: 242, endPoint x: 590, endPoint y: 240, distance: 41.0
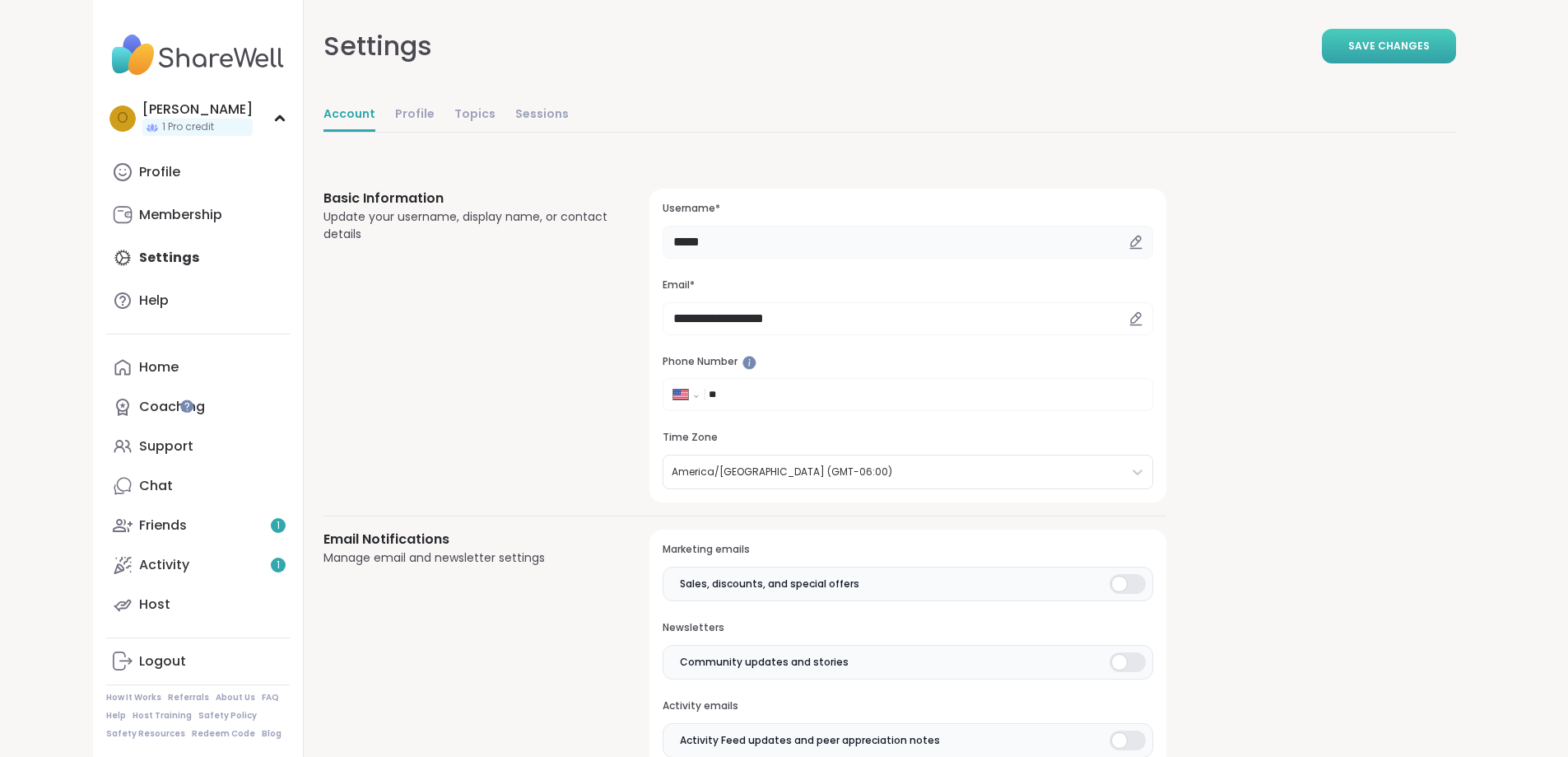
click at [663, 240] on input "*****" at bounding box center [908, 242] width 490 height 33
type input "*"
type input "*******"
click at [1430, 48] on span "Save Changes" at bounding box center [1389, 45] width 82 height 14
click at [139, 365] on div "Home" at bounding box center [159, 367] width 39 height 18
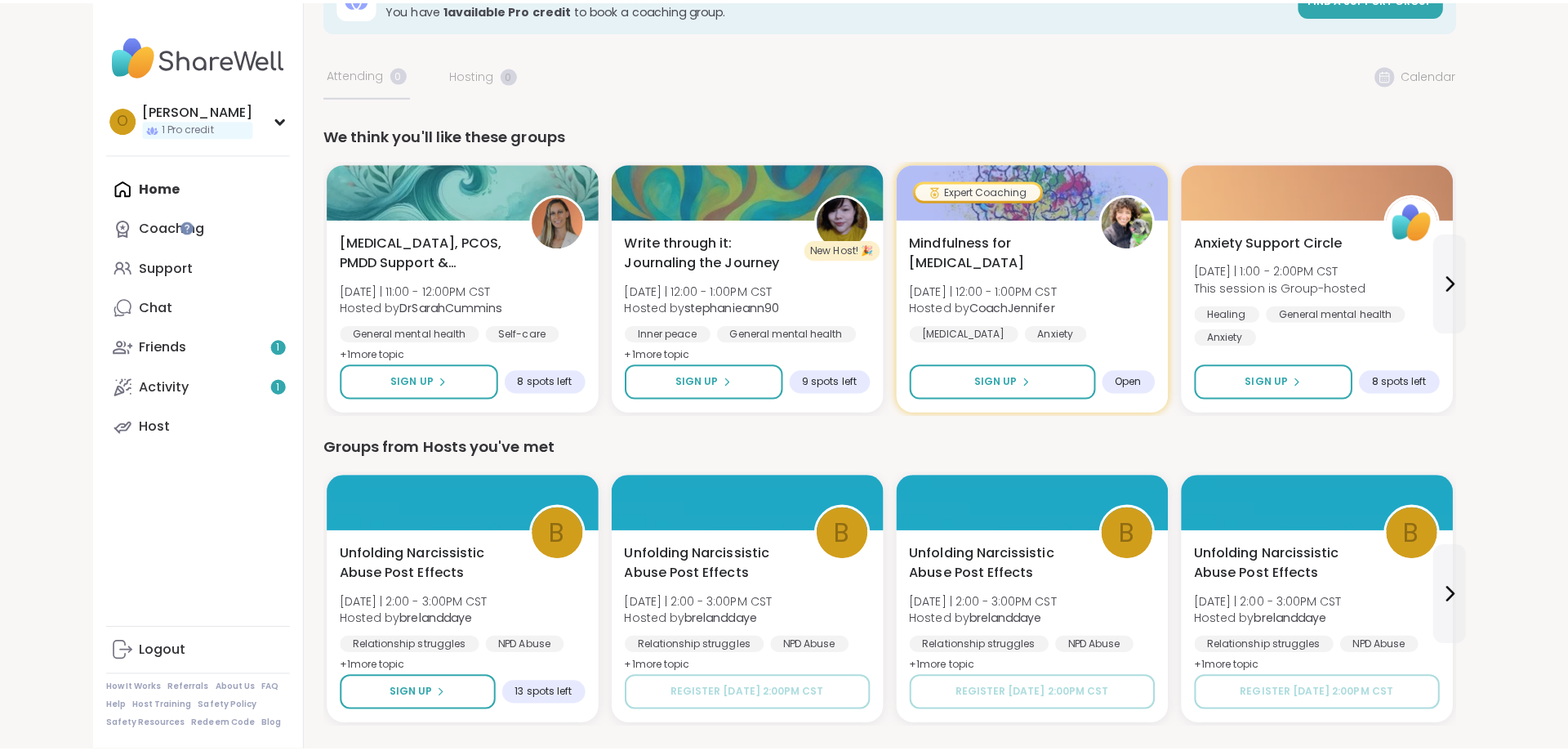
scroll to position [163, 0]
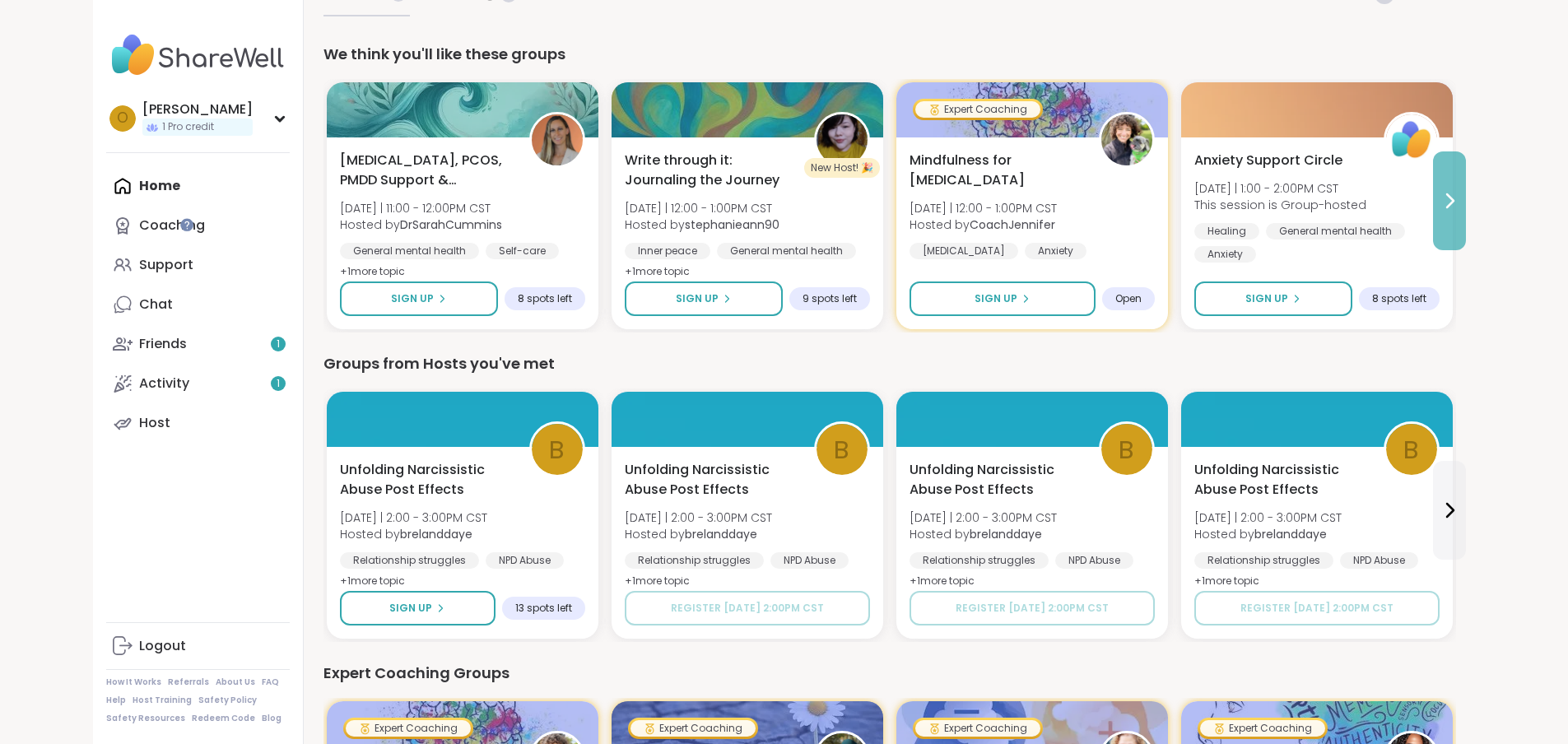
click at [1460, 202] on icon at bounding box center [1450, 200] width 20 height 20
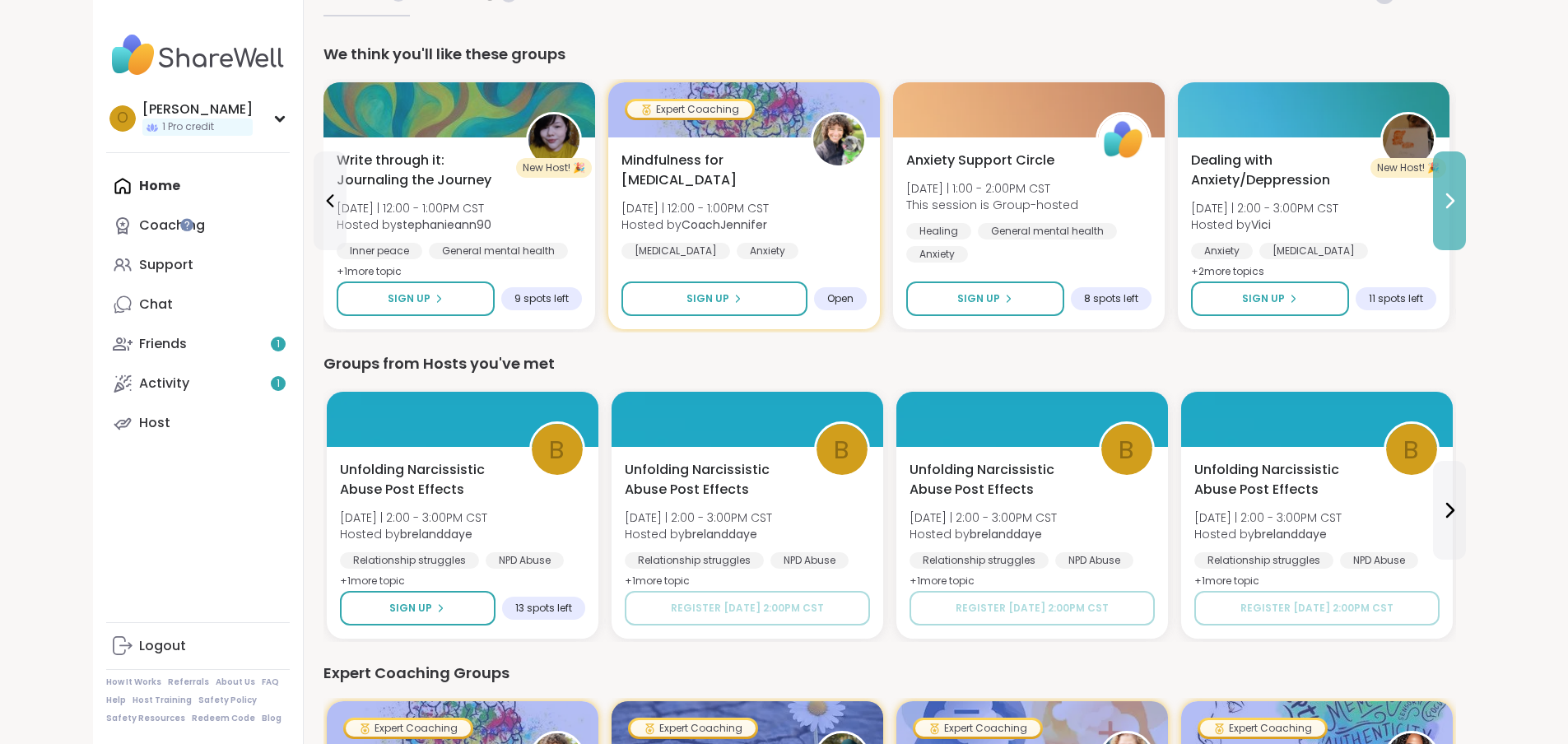
click at [1460, 202] on icon at bounding box center [1450, 200] width 20 height 20
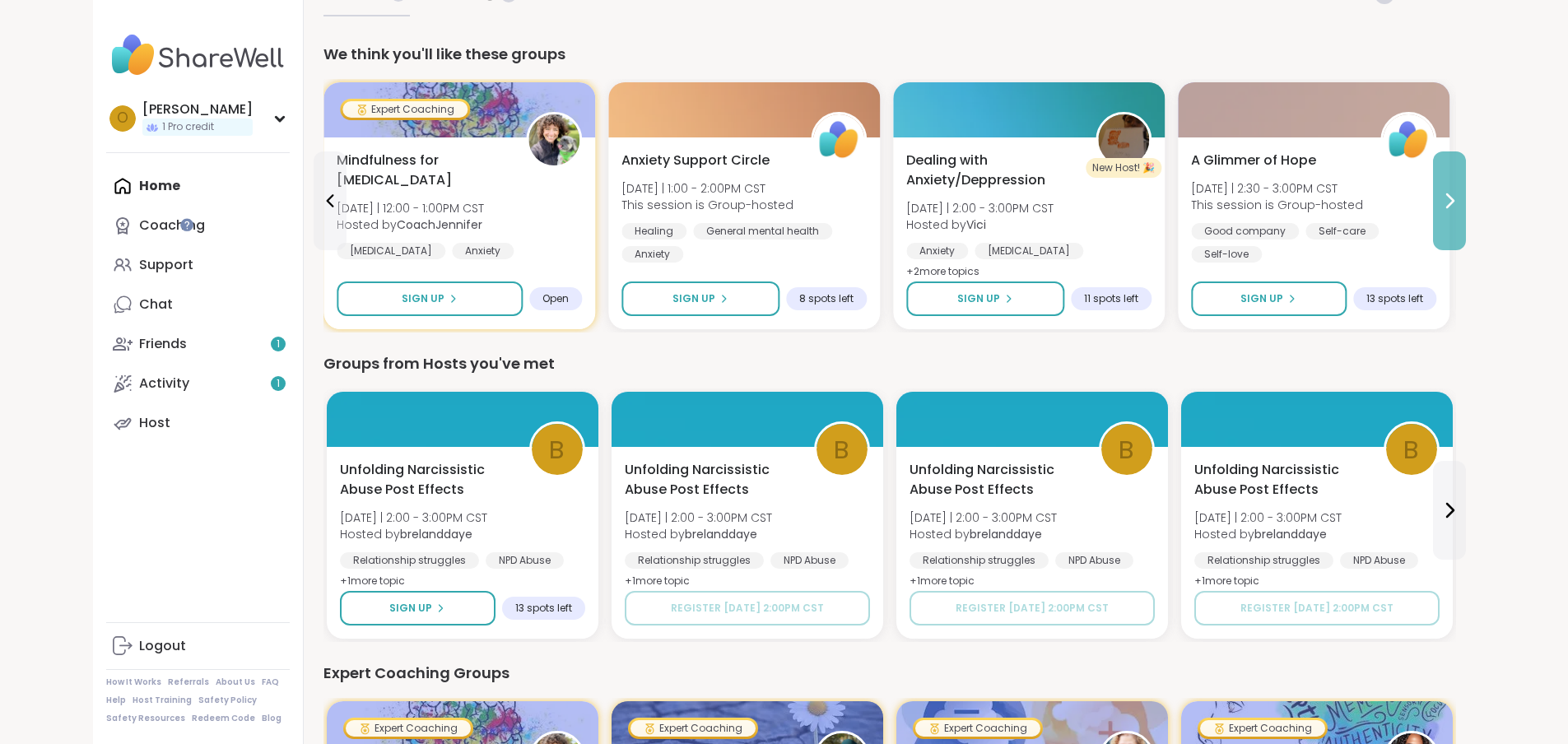
click at [1460, 202] on icon at bounding box center [1450, 200] width 20 height 20
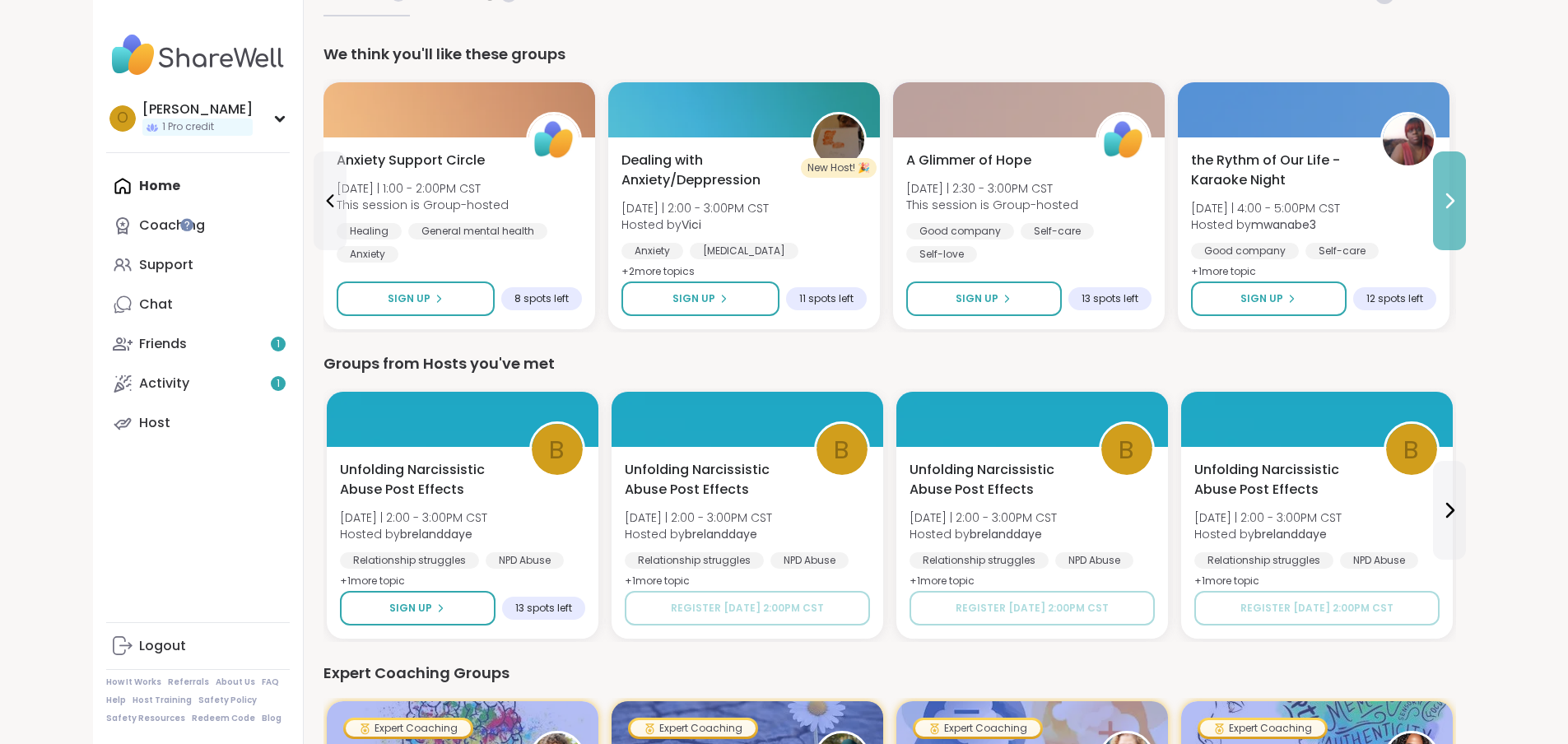
click at [1460, 202] on icon at bounding box center [1450, 200] width 20 height 20
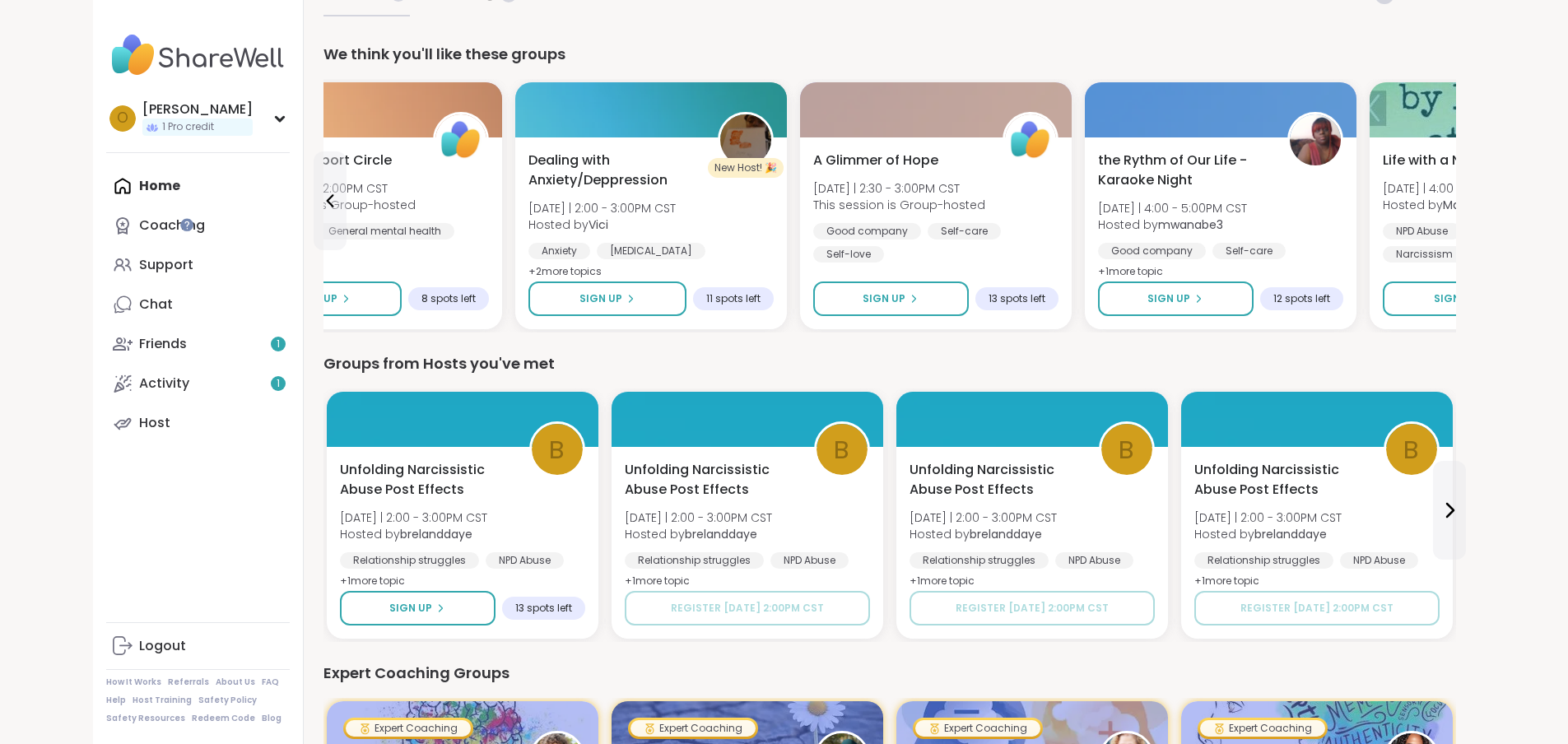
click at [1542, 202] on div "Life with a Narcissist Mon 9/15 | 4:00 - 5:00PM CST Hosted by MarciLotter NPD A…" at bounding box center [1506, 233] width 272 height 192
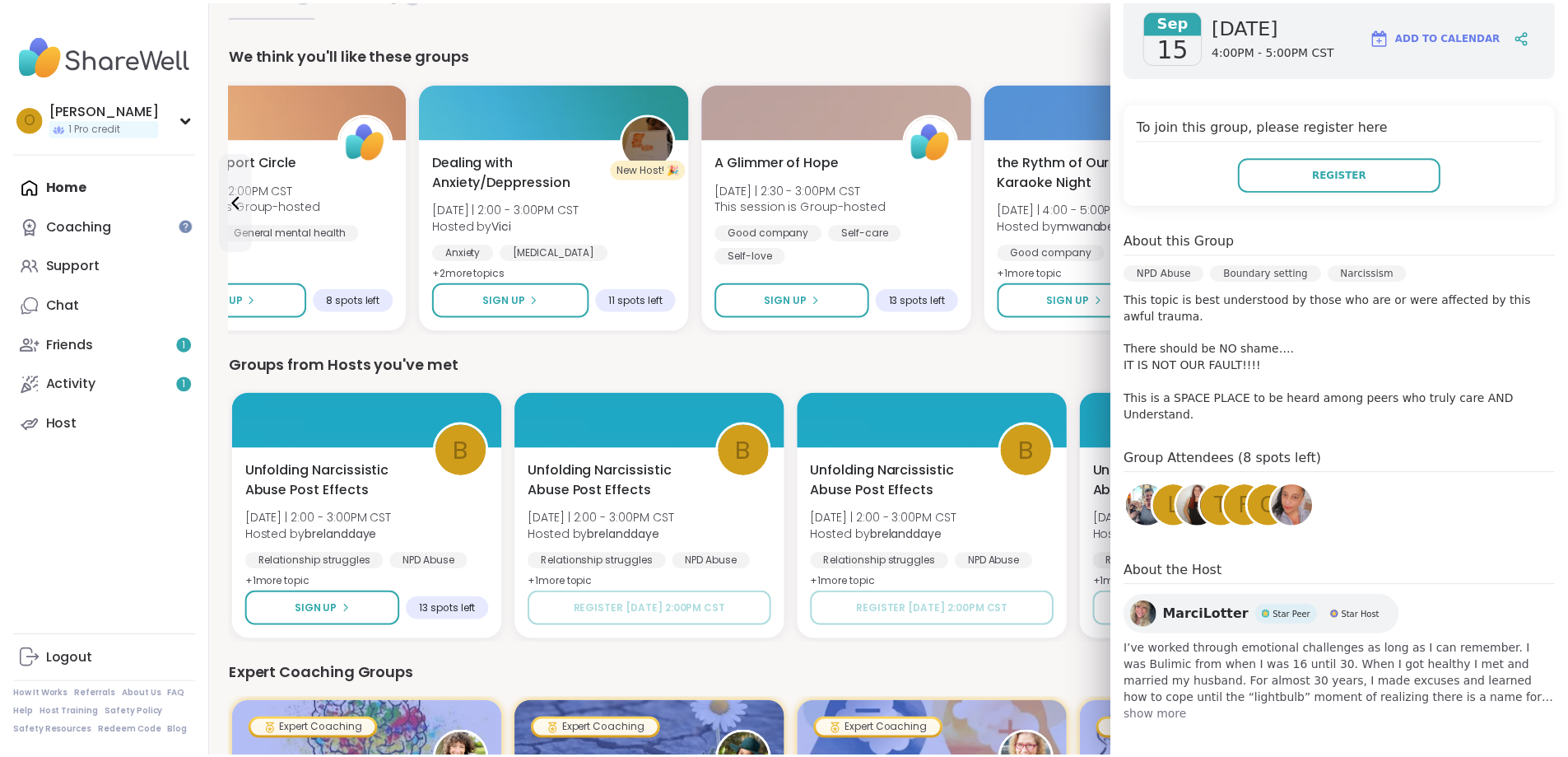
scroll to position [251, 0]
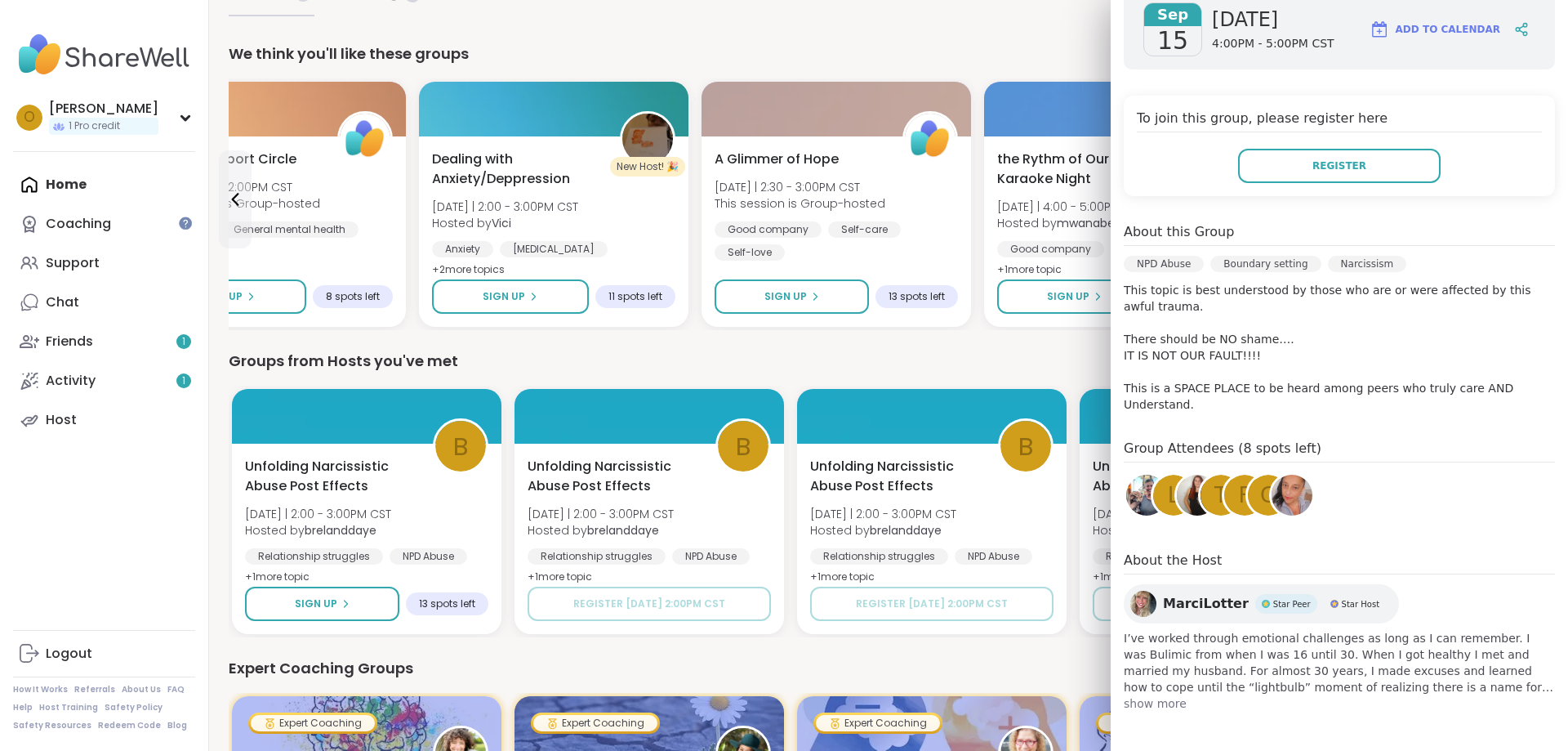
click at [1007, 359] on div "Groups from Hosts you've met" at bounding box center [888, 360] width 1319 height 23
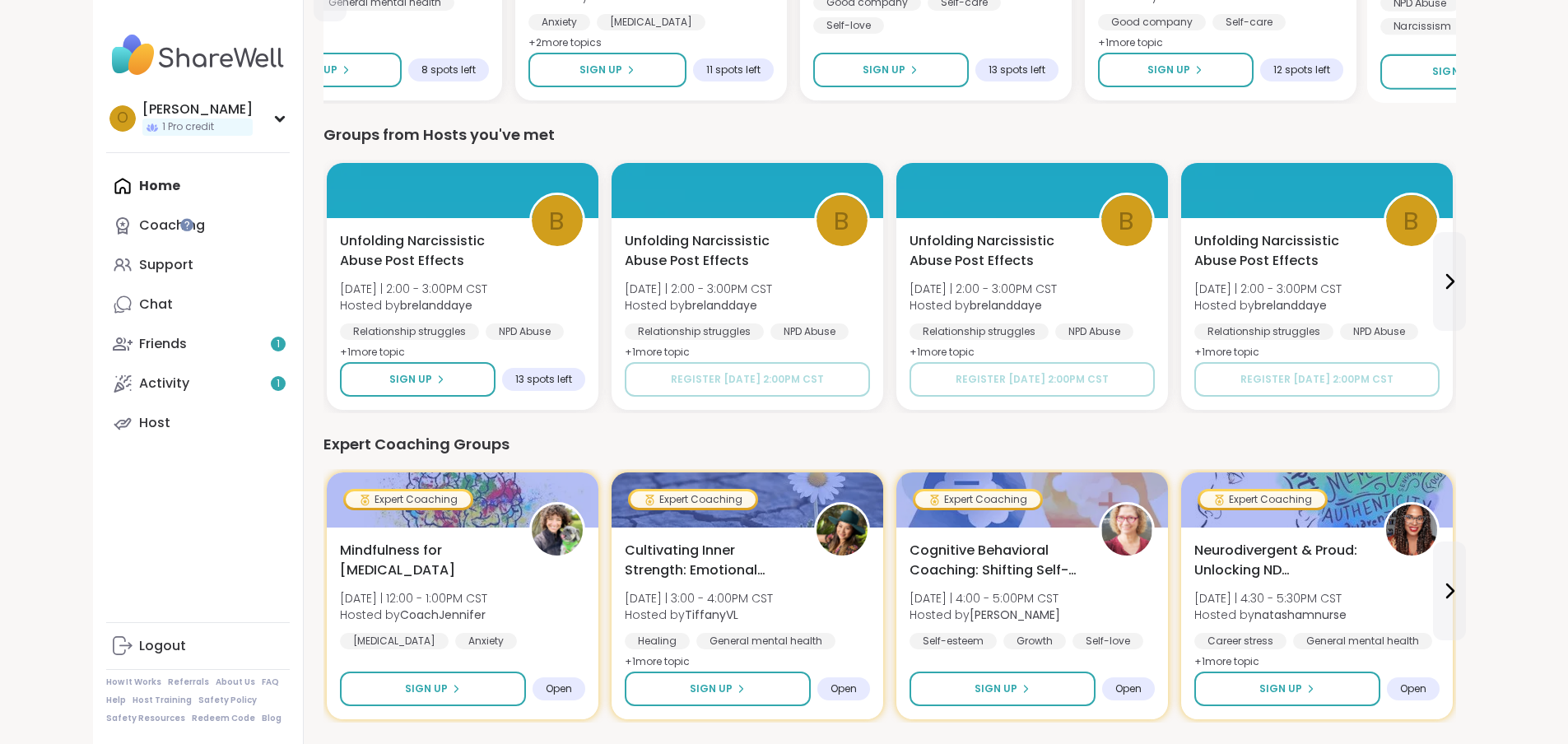
scroll to position [0, 0]
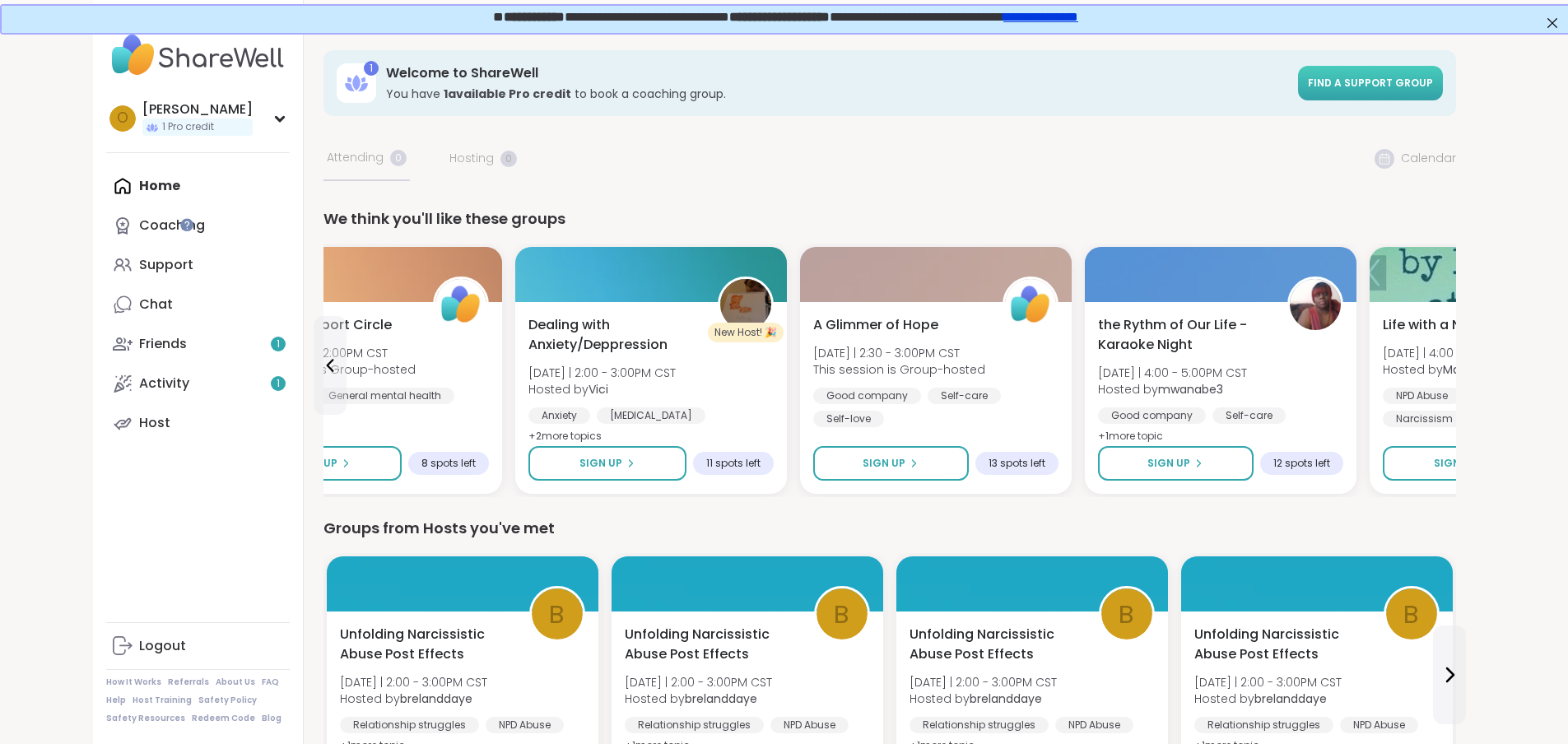
click at [1444, 72] on link "Find a support group" at bounding box center [1371, 83] width 145 height 35
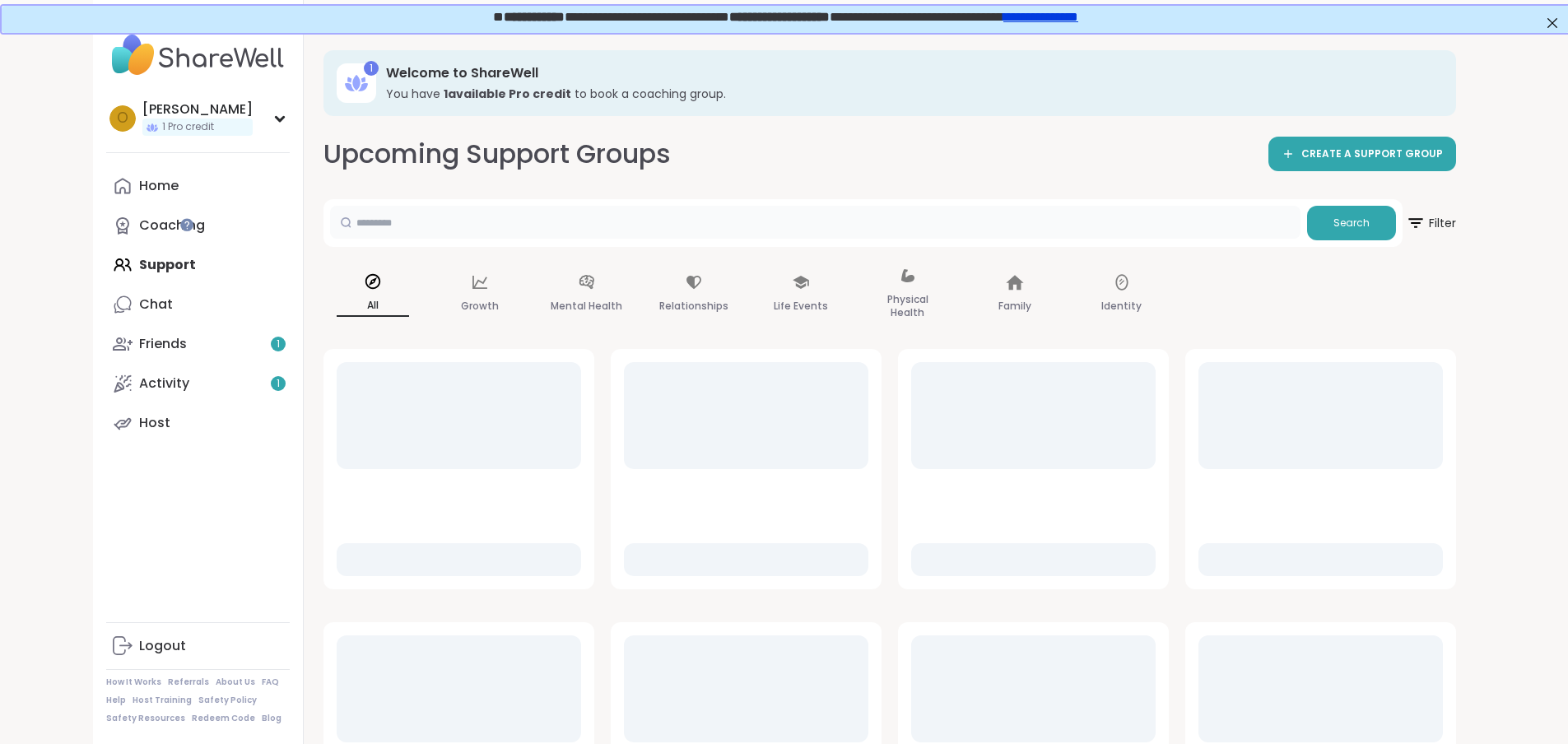
click at [343, 228] on input "text" at bounding box center [815, 222] width 971 height 33
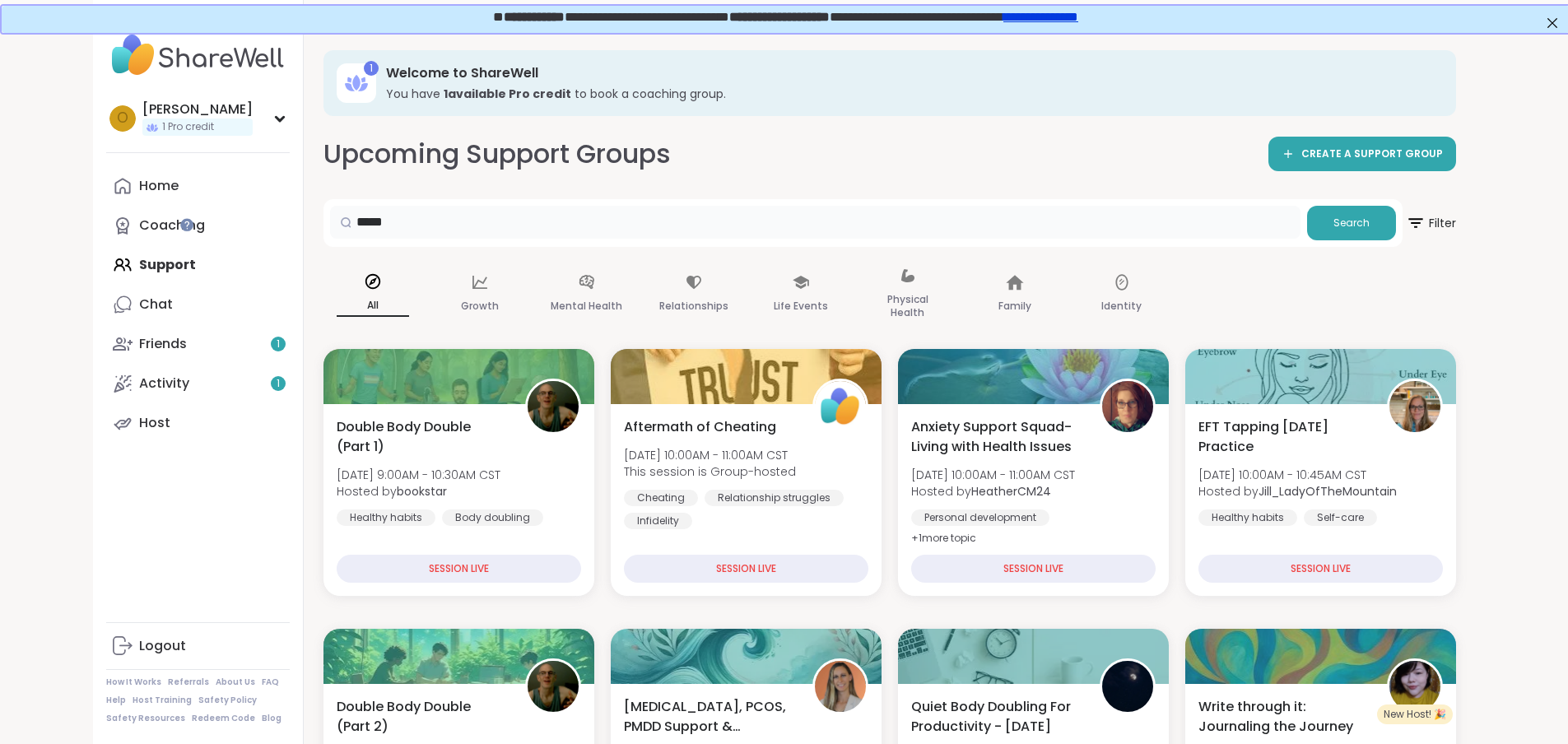
type input "**********"
click at [1396, 231] on button "Search" at bounding box center [1352, 223] width 89 height 35
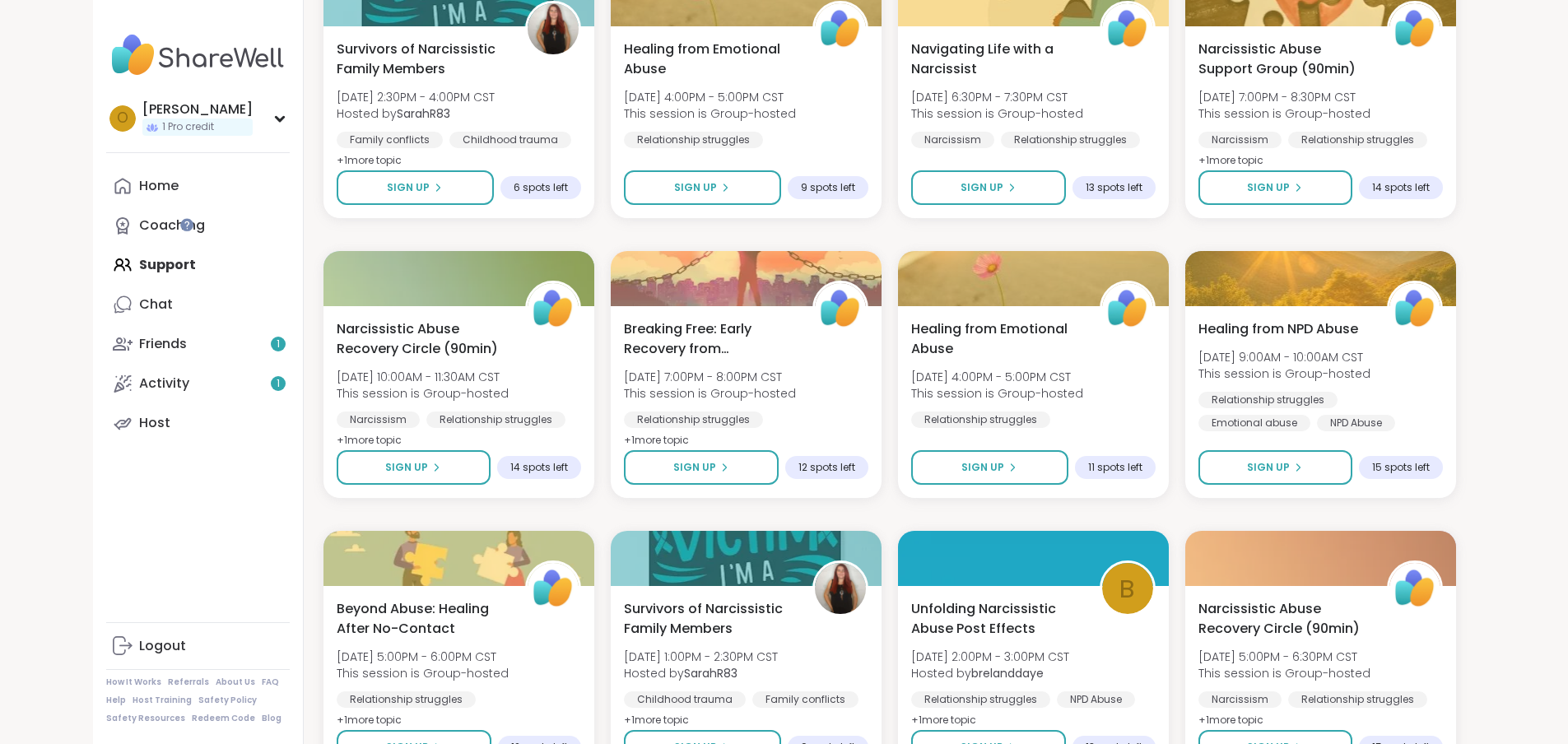
scroll to position [659, 0]
